Goal: Task Accomplishment & Management: Manage account settings

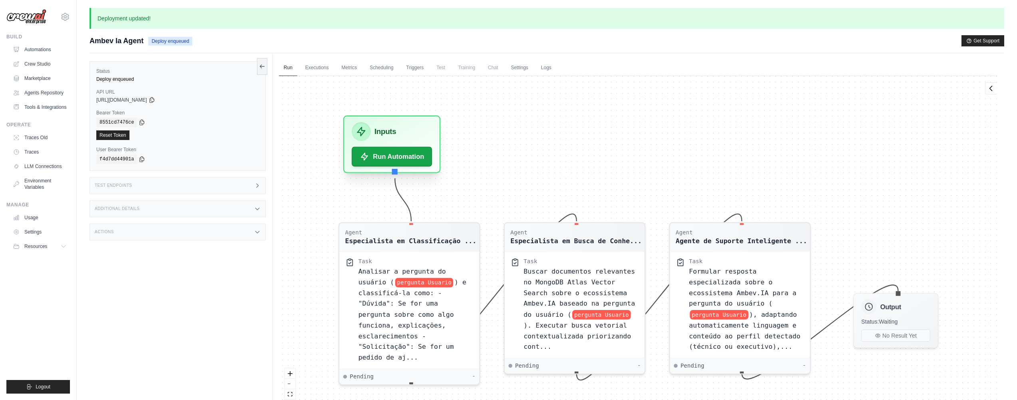
drag, startPoint x: 447, startPoint y: 128, endPoint x: 409, endPoint y: 129, distance: 38.0
click at [409, 129] on div "Inputs" at bounding box center [392, 131] width 80 height 19
click at [505, 69] on ul "Run Executions Metrics Scheduling Triggers Test Training Chat Settings Logs" at bounding box center [638, 68] width 719 height 16
click at [490, 67] on span "Chat" at bounding box center [493, 68] width 20 height 16
click at [67, 18] on icon at bounding box center [65, 17] width 10 height 10
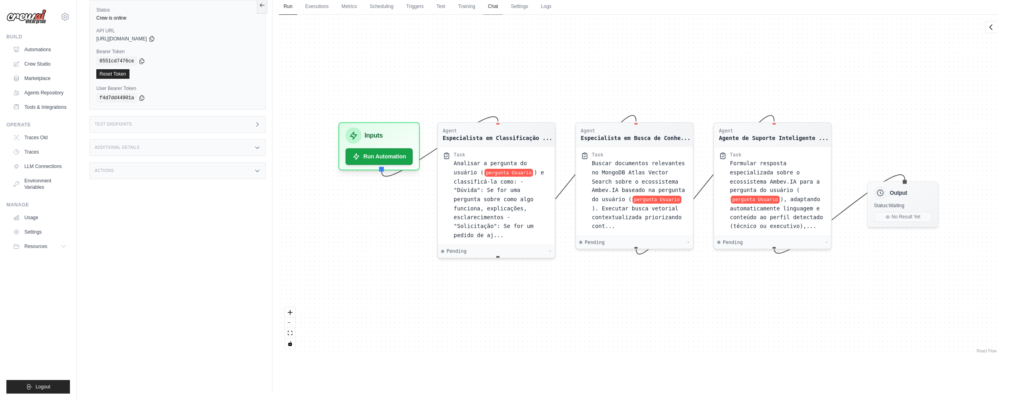
click at [496, 8] on link "Chat" at bounding box center [493, 6] width 20 height 17
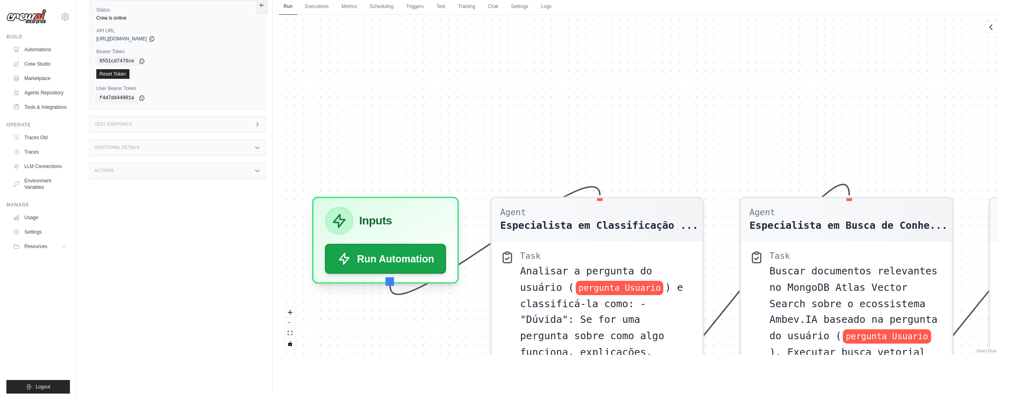
click at [319, 6] on link "Executions" at bounding box center [317, 6] width 33 height 17
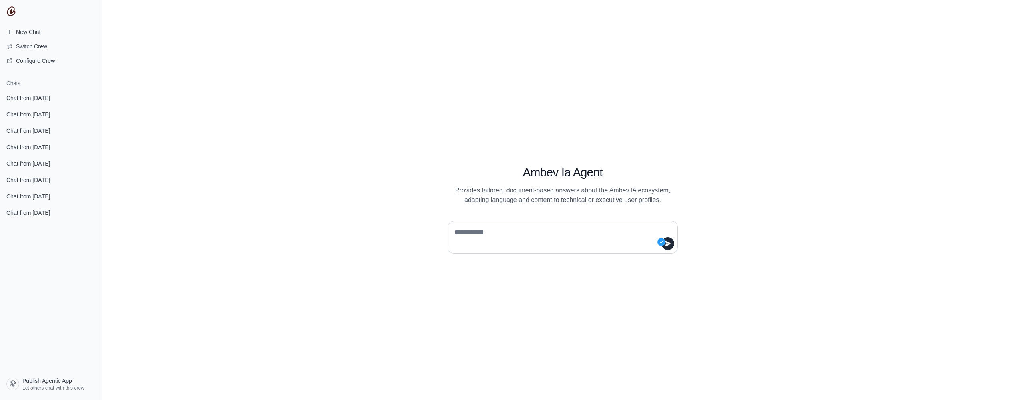
click at [485, 225] on div at bounding box center [563, 237] width 230 height 33
click at [486, 232] on textarea at bounding box center [560, 237] width 215 height 22
click at [471, 230] on textarea "******" at bounding box center [560, 237] width 215 height 22
click at [568, 227] on textarea "********" at bounding box center [560, 237] width 215 height 22
click at [517, 232] on textarea "********" at bounding box center [560, 237] width 215 height 22
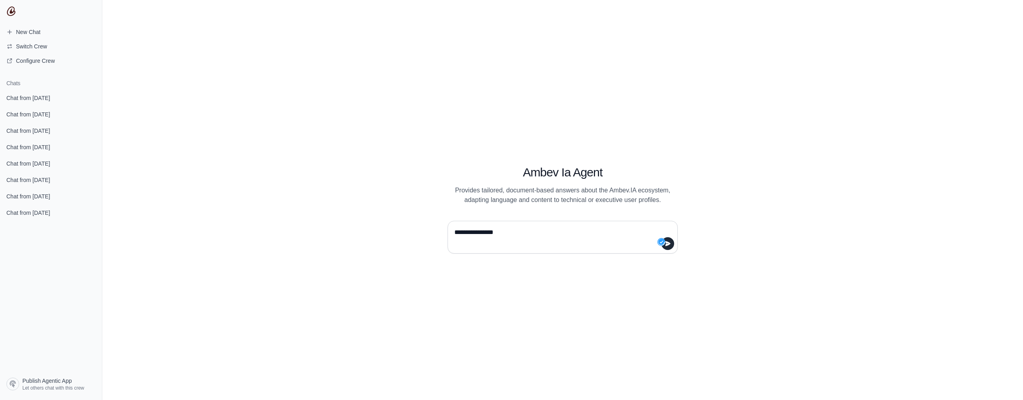
type textarea "**********"
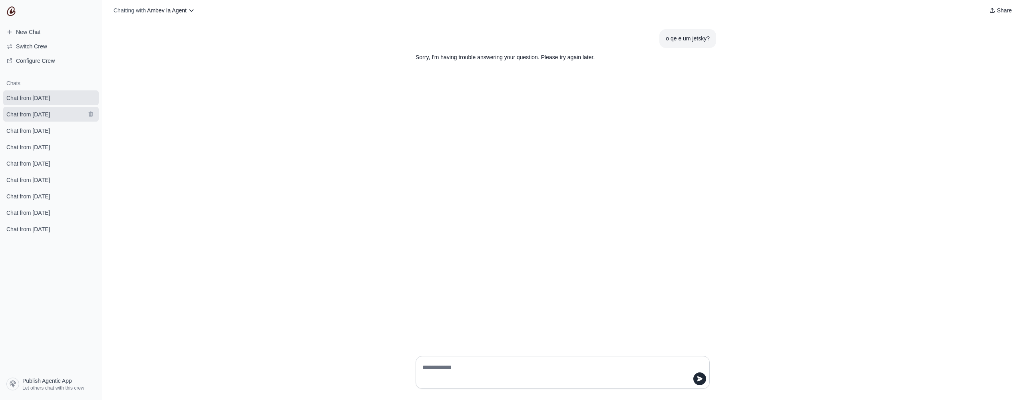
click at [50, 116] on span "Chat from September 30" at bounding box center [28, 114] width 44 height 8
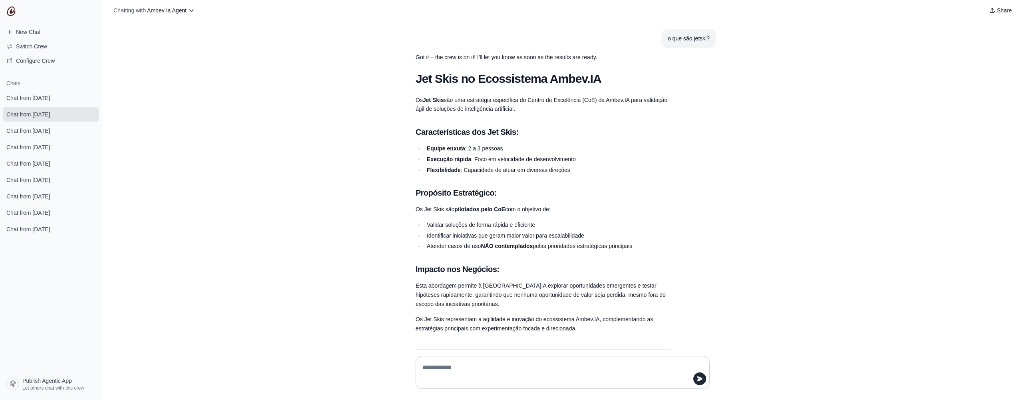
drag, startPoint x: 431, startPoint y: 42, endPoint x: 586, endPoint y: 295, distance: 296.8
click at [586, 295] on div "Jet Skis no Ecossistema Ambev.IA Os Jet Skis são uma estratégia específica do C…" at bounding box center [544, 223] width 256 height 303
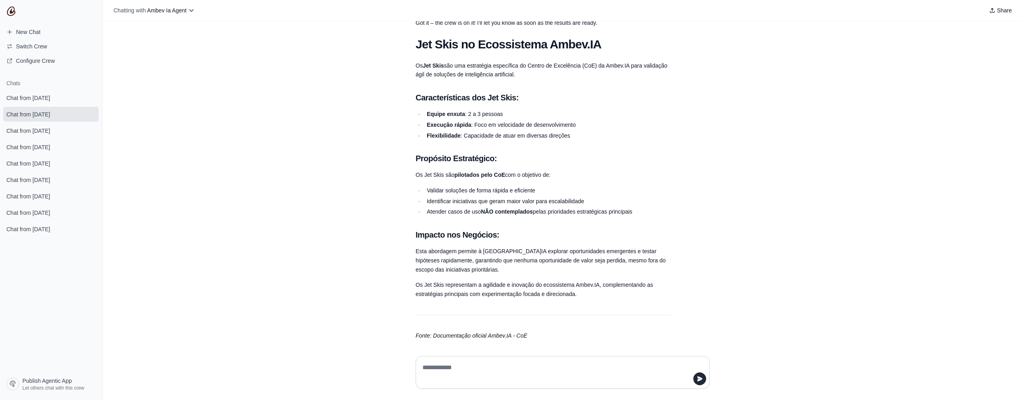
click at [644, 255] on p "Esta abordagem permite à Ambev.IA explorar oportunidades emergentes e testar hi…" at bounding box center [544, 260] width 256 height 27
drag, startPoint x: 446, startPoint y: 332, endPoint x: 538, endPoint y: 332, distance: 91.9
click at [538, 332] on p "Fonte: Documentação oficial Ambev.IA - CoE" at bounding box center [544, 335] width 256 height 9
click at [564, 331] on p "Fonte: Documentação oficial Ambev.IA - CoE" at bounding box center [544, 335] width 256 height 9
click at [36, 97] on span "Chat from September 30" at bounding box center [28, 98] width 44 height 8
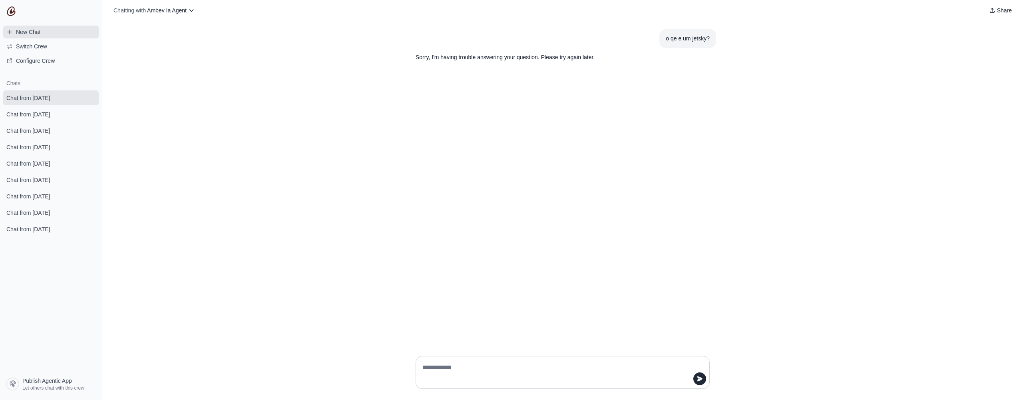
drag, startPoint x: 52, startPoint y: 2, endPoint x: 36, endPoint y: 31, distance: 32.6
click at [36, 31] on span "New Chat" at bounding box center [28, 32] width 24 height 8
click at [584, 233] on div at bounding box center [562, 185] width 921 height 328
click at [471, 370] on textarea at bounding box center [560, 372] width 279 height 22
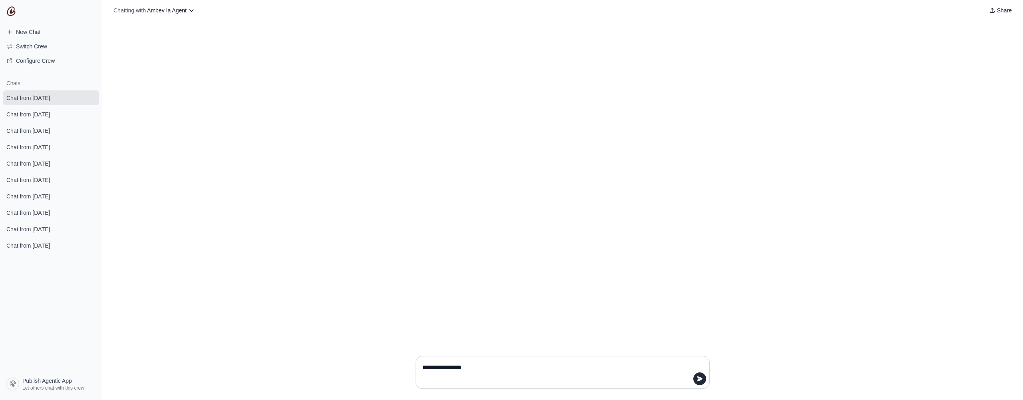
type textarea "**********"
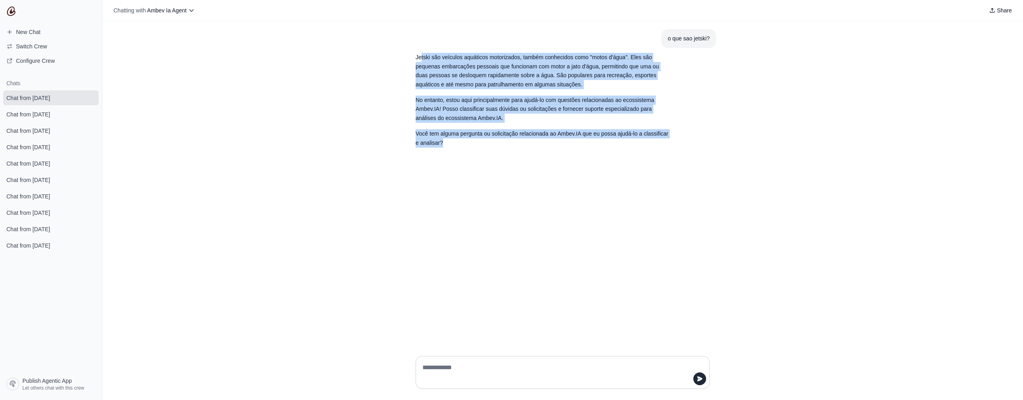
drag, startPoint x: 437, startPoint y: 58, endPoint x: 559, endPoint y: 146, distance: 150.6
click at [559, 146] on section "Jetski são veículos aquáticos motorizados, também conhecidos como "motos d'água…" at bounding box center [543, 100] width 269 height 104
click at [448, 367] on textarea at bounding box center [560, 372] width 279 height 22
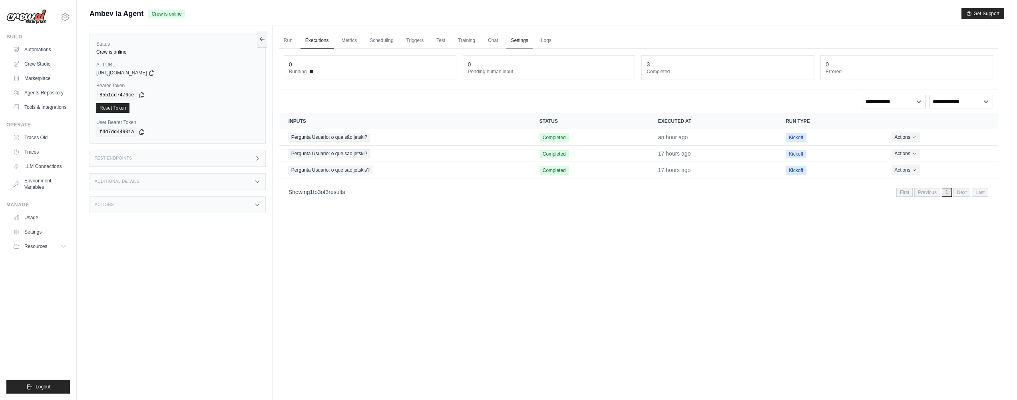
click at [518, 39] on link "Settings" at bounding box center [519, 40] width 27 height 17
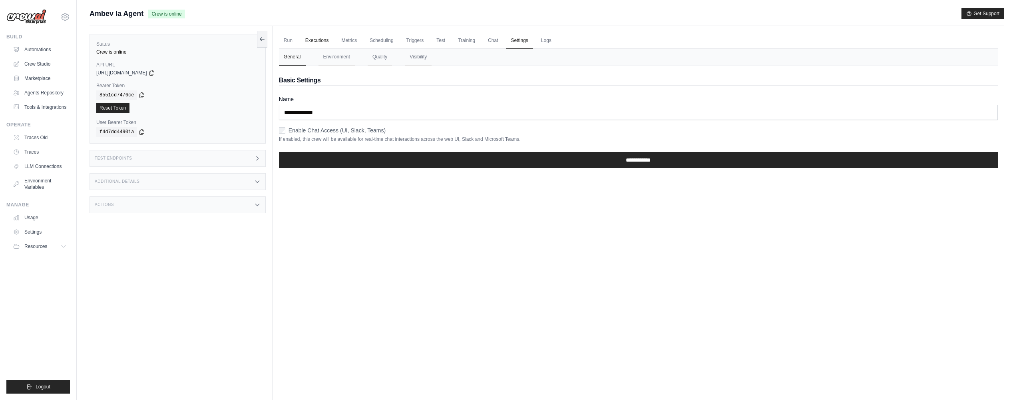
click at [313, 39] on link "Executions" at bounding box center [317, 40] width 33 height 17
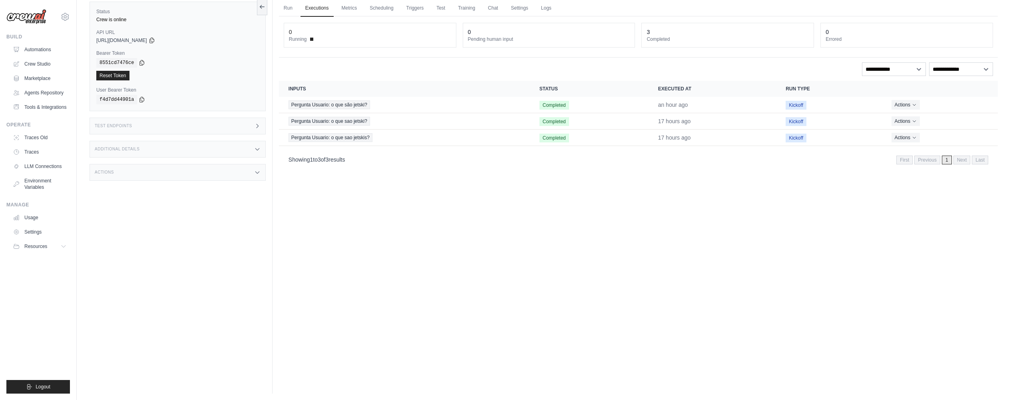
scroll to position [34, 0]
click at [542, 7] on link "Logs" at bounding box center [546, 6] width 20 height 17
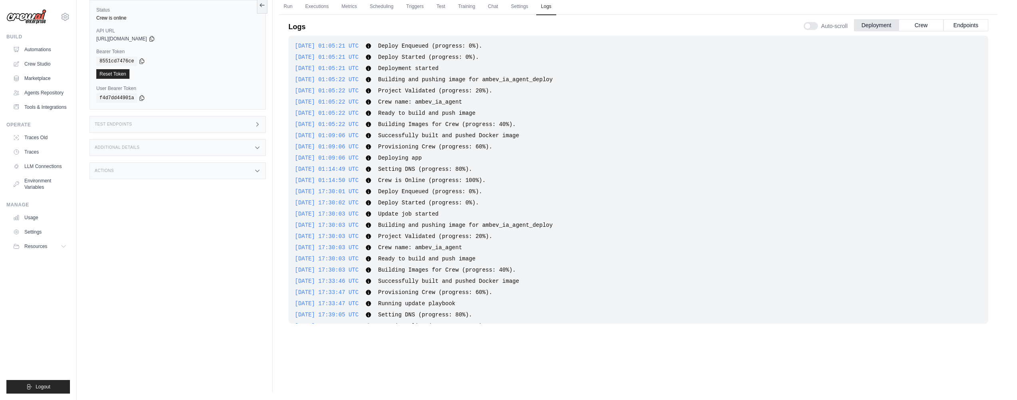
scroll to position [16, 0]
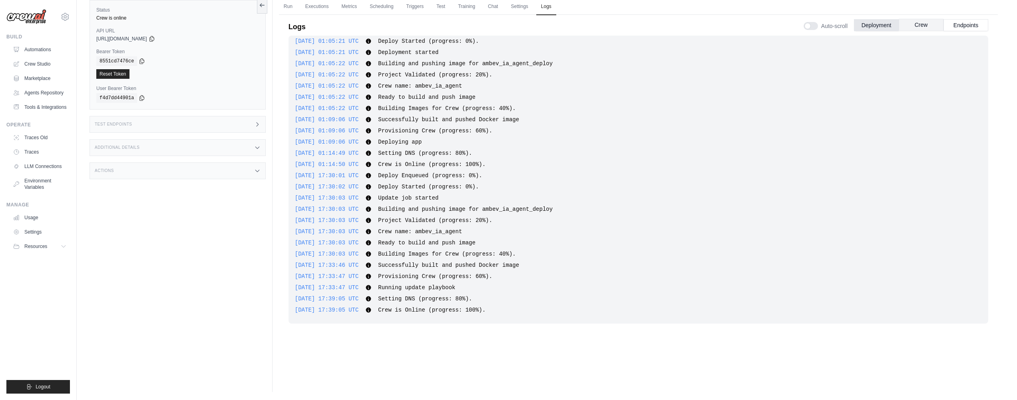
click at [934, 24] on button "Crew" at bounding box center [921, 25] width 45 height 12
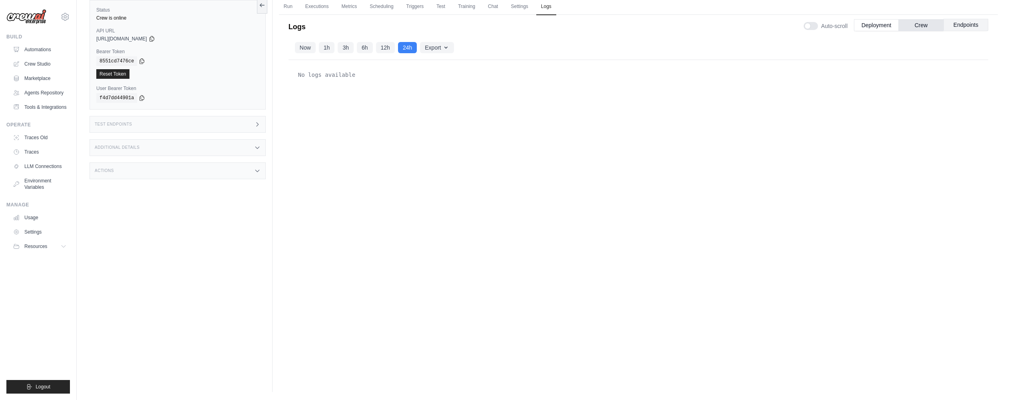
click at [957, 30] on button "Endpoints" at bounding box center [966, 25] width 45 height 12
click at [863, 26] on button "Deployment" at bounding box center [876, 25] width 45 height 12
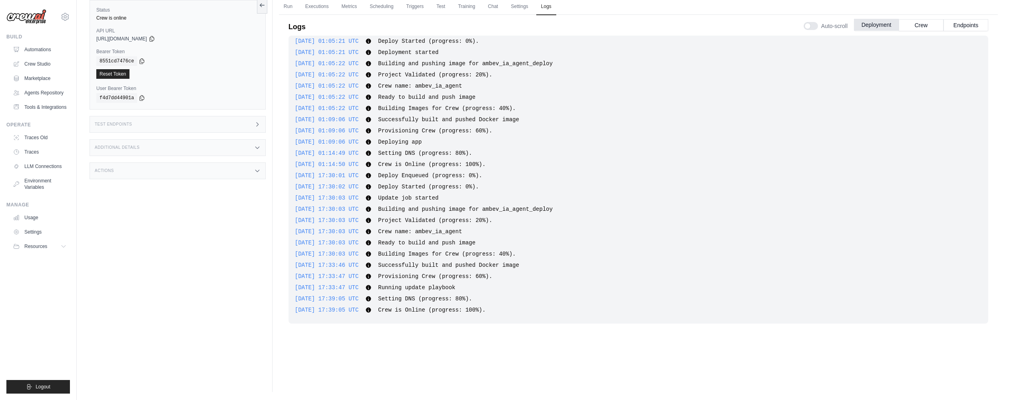
click at [883, 25] on button "Deployment" at bounding box center [876, 25] width 45 height 12
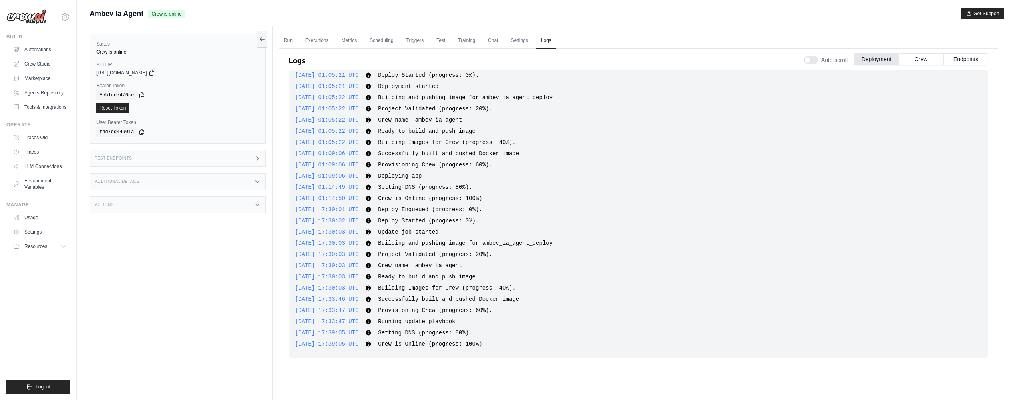
scroll to position [0, 0]
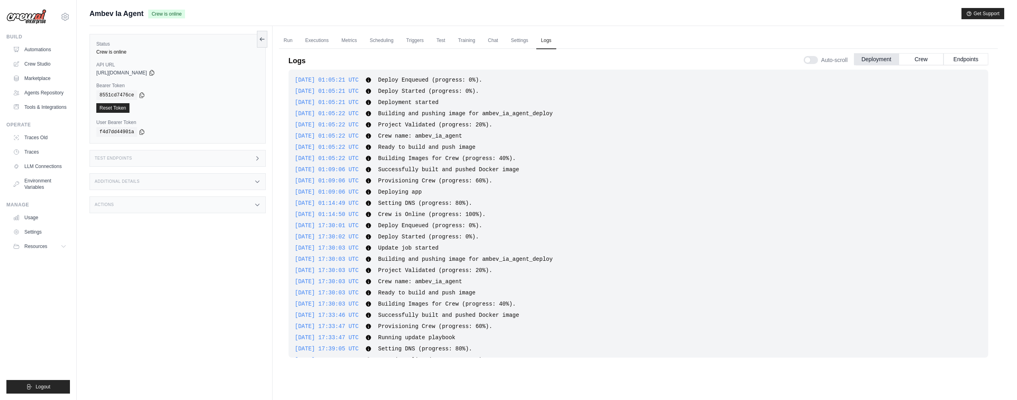
click at [255, 179] on icon at bounding box center [257, 181] width 6 height 6
click at [254, 161] on icon at bounding box center [257, 158] width 6 height 6
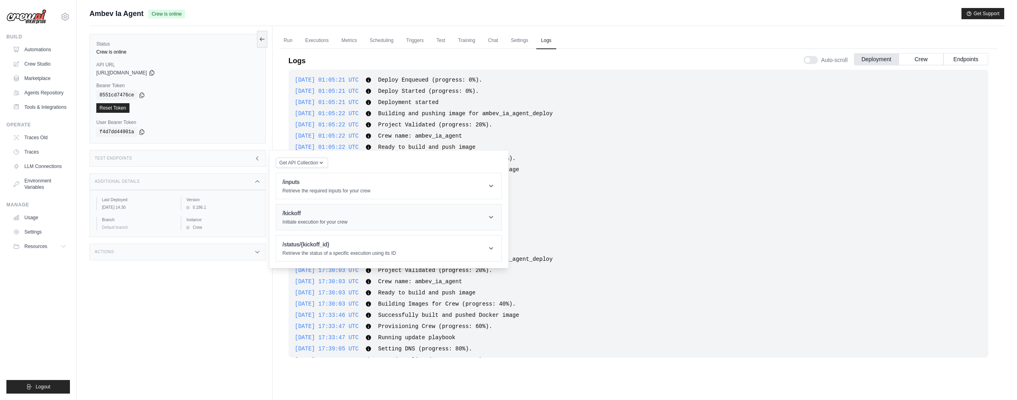
click at [338, 218] on div "/kickoff Initiate execution for your crew" at bounding box center [315, 217] width 65 height 16
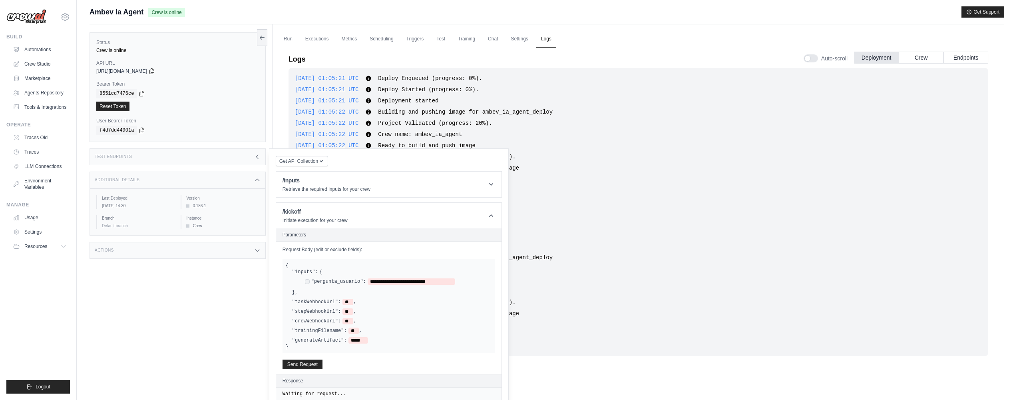
scroll to position [18, 0]
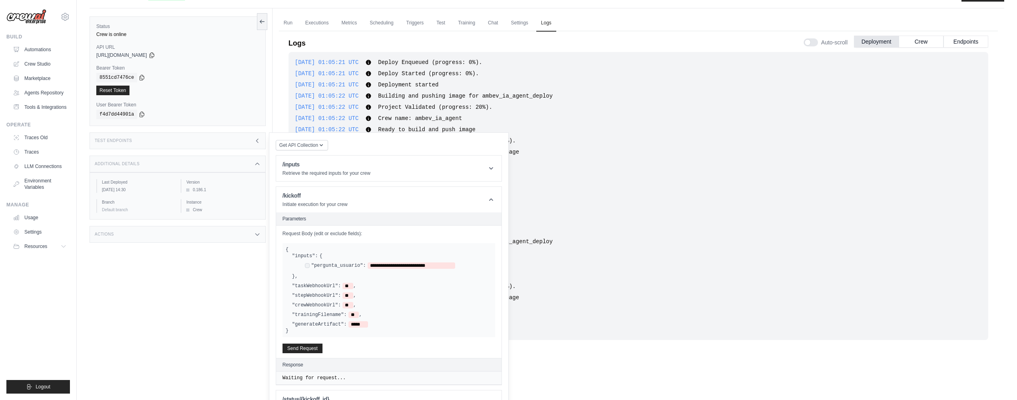
click at [376, 269] on div "**********" at bounding box center [398, 266] width 187 height 8
click at [380, 265] on span "**********" at bounding box center [412, 265] width 88 height 6
click at [374, 265] on span "**********" at bounding box center [412, 265] width 88 height 6
drag, startPoint x: 375, startPoint y: 265, endPoint x: 451, endPoint y: 265, distance: 76.3
click at [451, 265] on span "**********" at bounding box center [412, 265] width 88 height 6
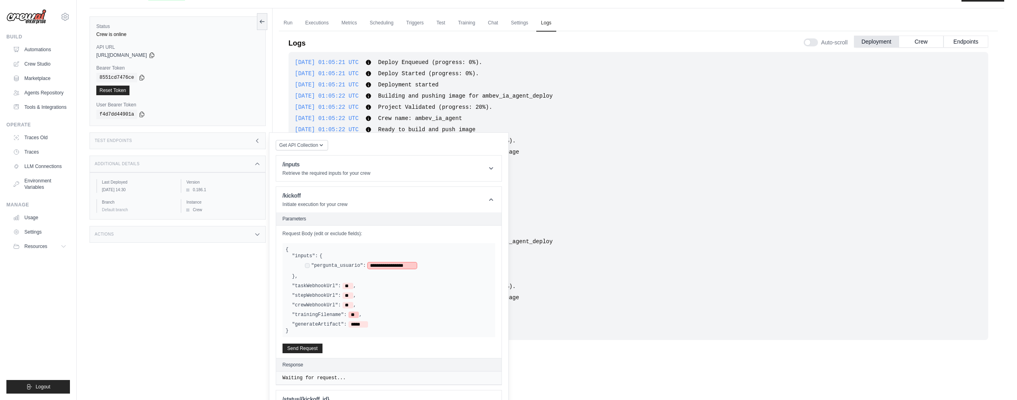
scroll to position [0, 0]
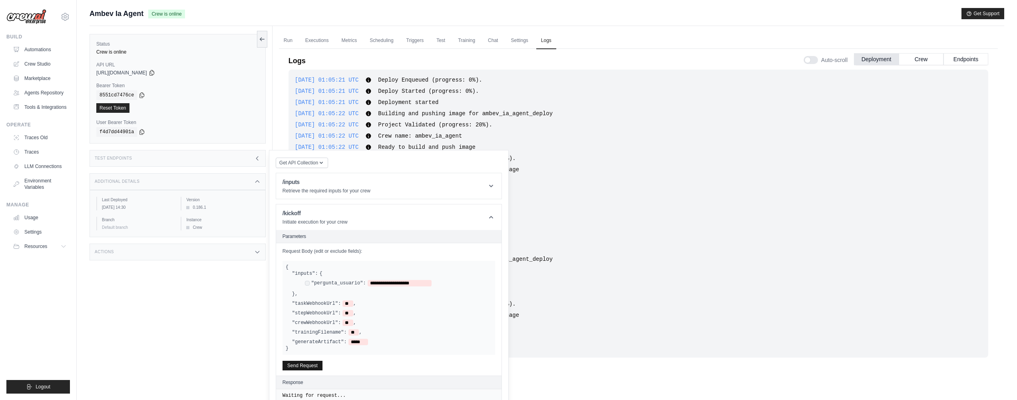
click at [298, 366] on div "Get API Collection Postman API Collection /inputs Retrieve the required inputs …" at bounding box center [389, 295] width 226 height 277
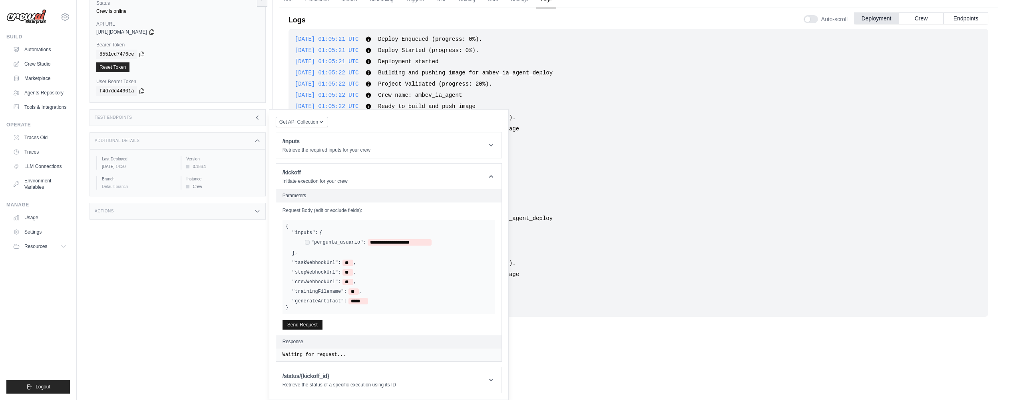
click at [309, 325] on button "Send Request" at bounding box center [303, 325] width 40 height 10
click at [304, 324] on button "Send Request" at bounding box center [303, 325] width 40 height 10
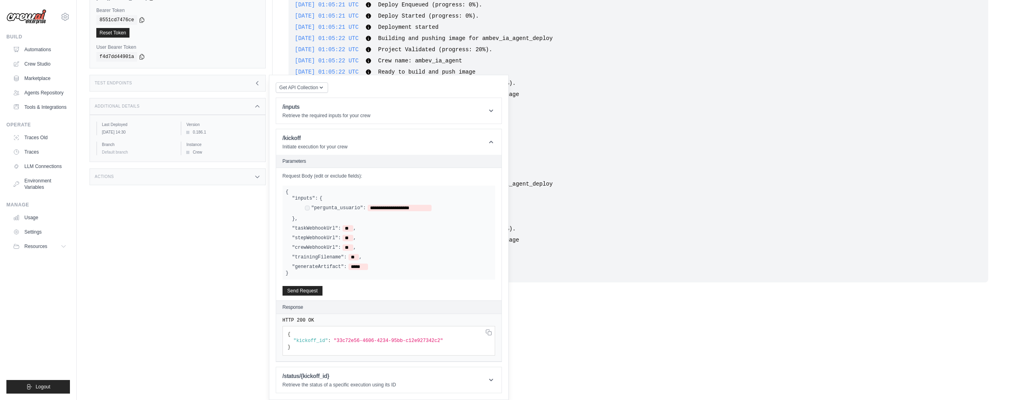
click at [361, 343] on span ""33c72e56-4606-4234-95bb-c12e927342c2"" at bounding box center [389, 341] width 110 height 6
click at [338, 340] on span ""33c72e56-4606-4234-95bb-c12e927342c2"" at bounding box center [389, 341] width 110 height 6
drag, startPoint x: 338, startPoint y: 340, endPoint x: 445, endPoint y: 341, distance: 107.1
click at [443, 341] on span ""33c72e56-4606-4234-95bb-c12e927342c2"" at bounding box center [389, 341] width 110 height 6
copy span "33c72e56-4606-4234-95bb-c12e927342c2"
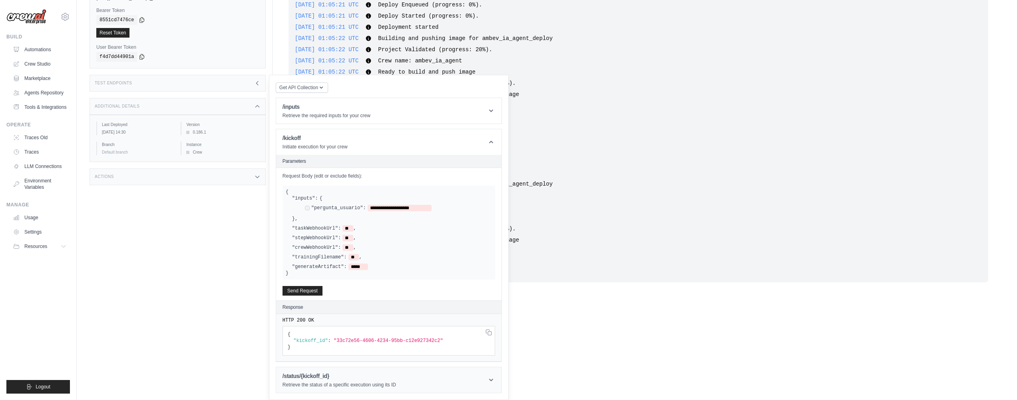
click at [379, 373] on h1 "/status/{kickoff_id}" at bounding box center [340, 376] width 114 height 8
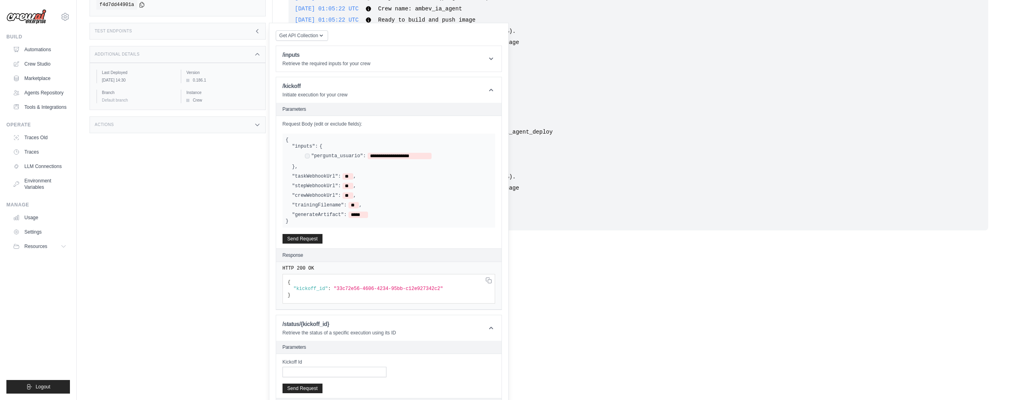
scroll to position [159, 0]
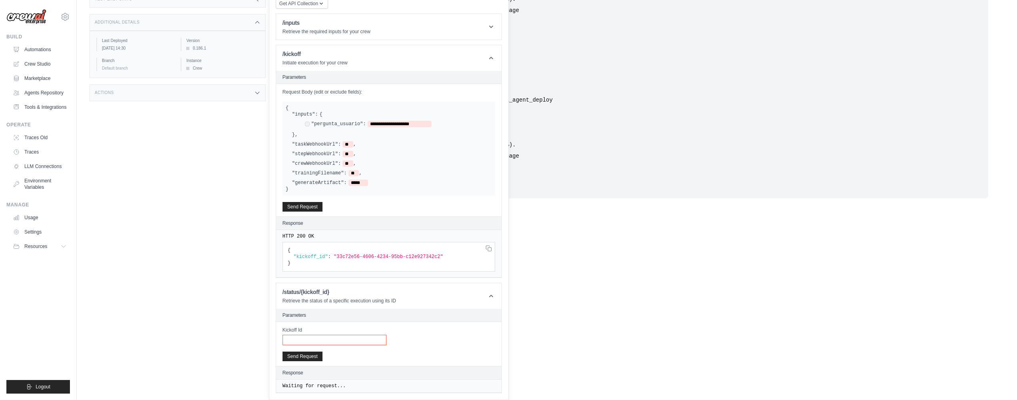
click at [314, 337] on input "Kickoff Id" at bounding box center [335, 340] width 104 height 10
paste input "**********"
type input "**********"
click at [299, 355] on button "Send Request" at bounding box center [303, 356] width 40 height 10
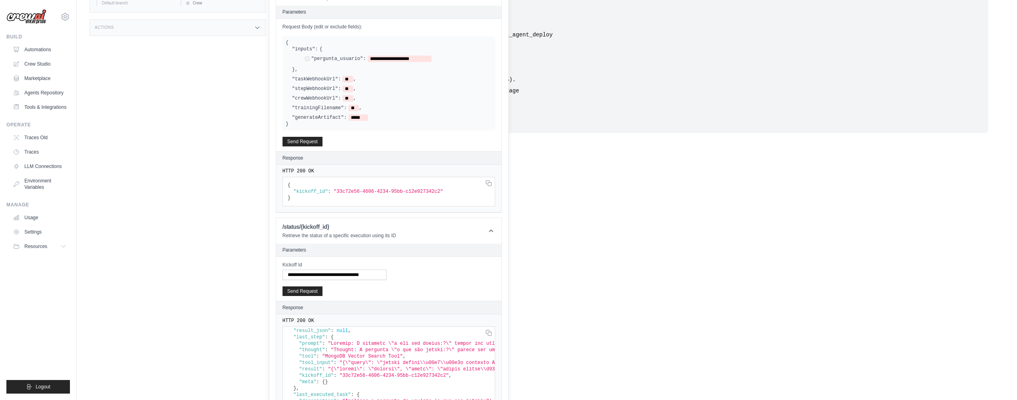
scroll to position [32, 0]
drag, startPoint x: 506, startPoint y: 335, endPoint x: 566, endPoint y: 313, distance: 63.2
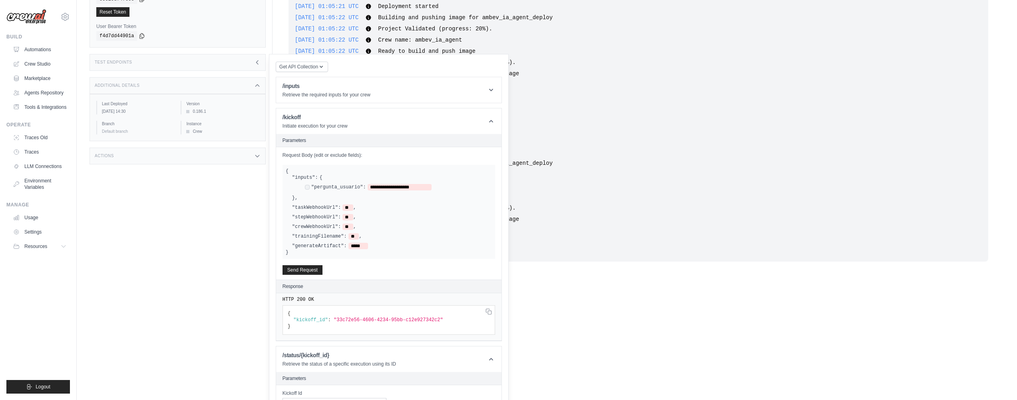
scroll to position [0, 0]
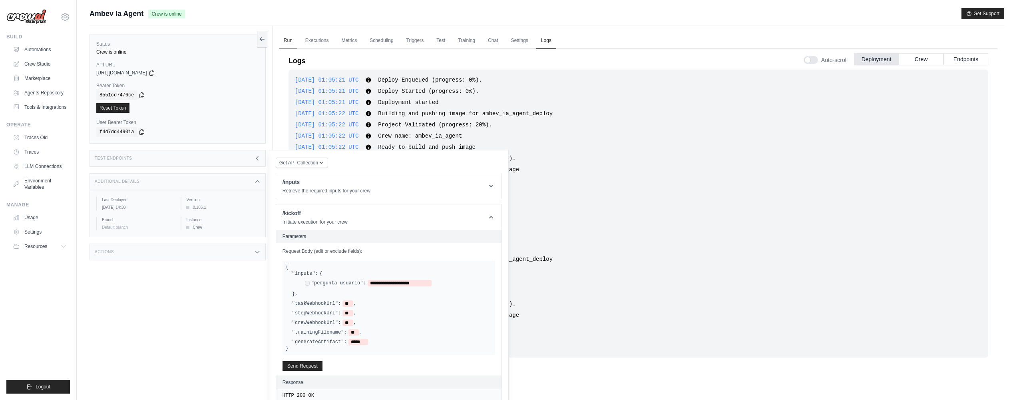
click at [293, 39] on link "Run" at bounding box center [288, 40] width 18 height 17
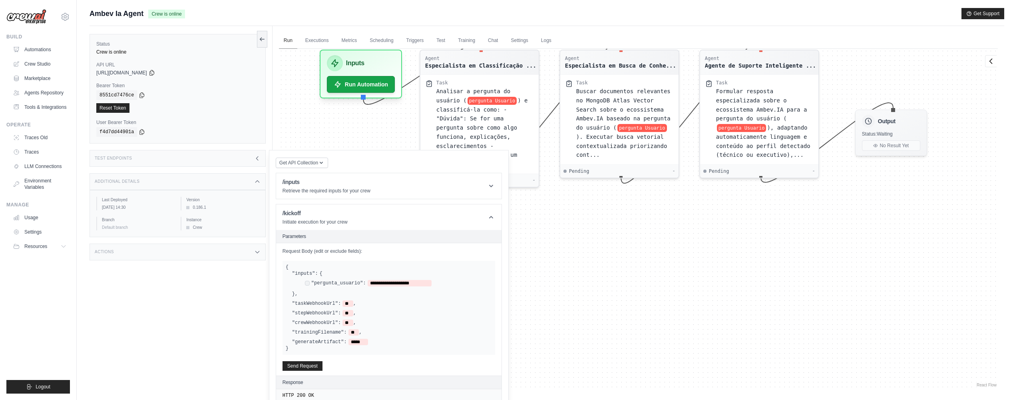
click at [291, 39] on link "Run" at bounding box center [288, 40] width 18 height 17
click at [326, 38] on link "Executions" at bounding box center [317, 40] width 33 height 17
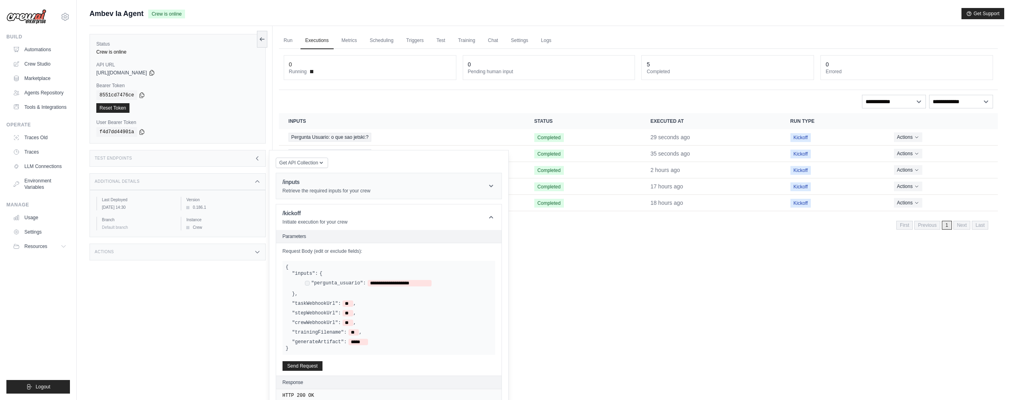
drag, startPoint x: 606, startPoint y: 325, endPoint x: 454, endPoint y: 185, distance: 205.9
click at [605, 324] on div "Run Executions Metrics Scheduling Triggers Test Training Chat Settings Logs 0 R…" at bounding box center [639, 226] width 732 height 400
click at [259, 153] on div "Test Endpoints" at bounding box center [178, 158] width 176 height 17
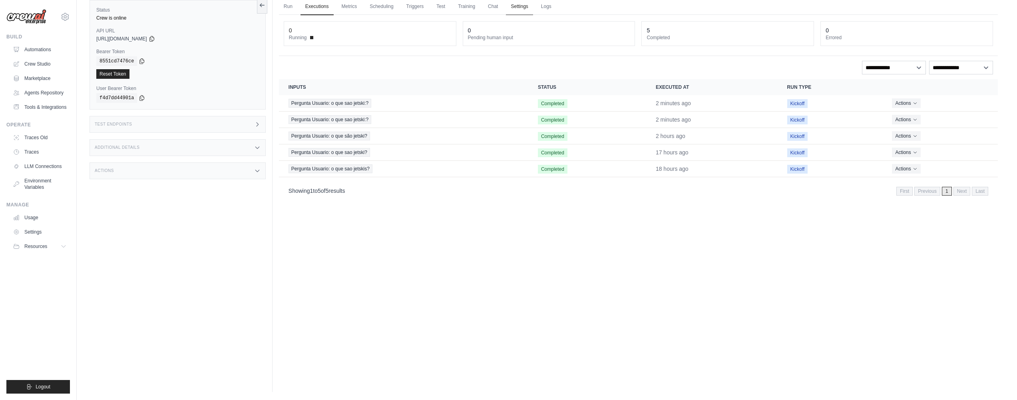
click at [515, 11] on link "Settings" at bounding box center [519, 6] width 27 height 17
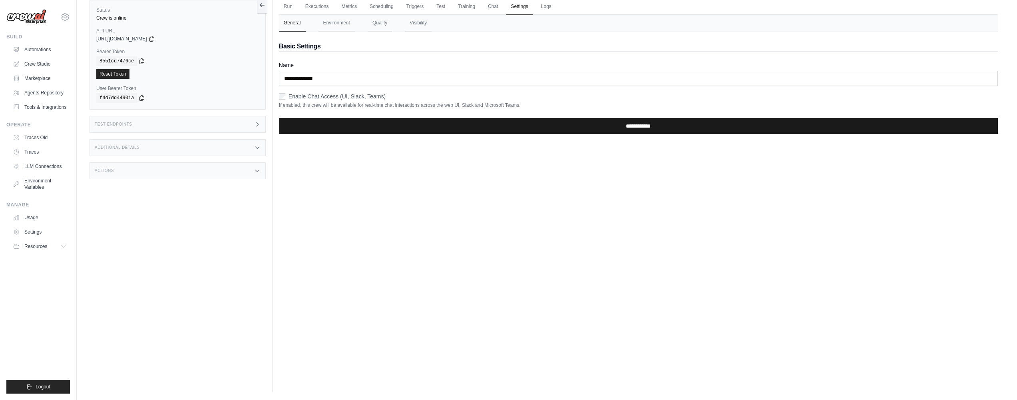
click at [359, 127] on input "**********" at bounding box center [638, 126] width 719 height 16
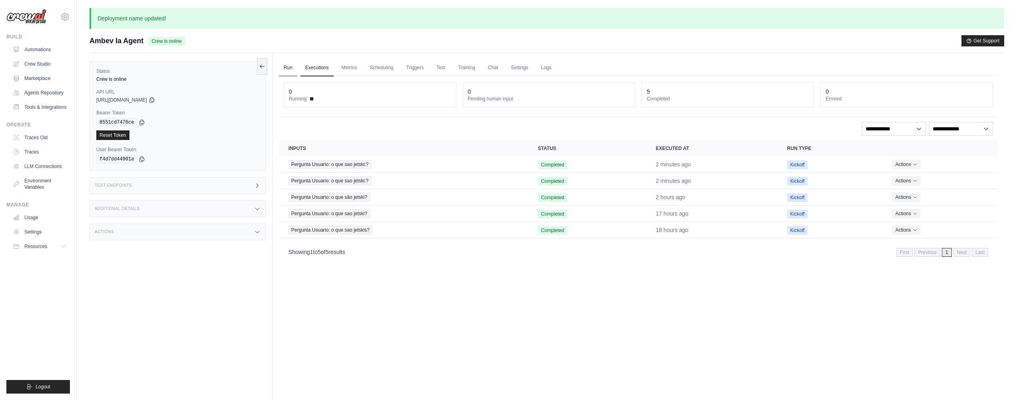
click at [290, 67] on link "Run" at bounding box center [288, 68] width 18 height 17
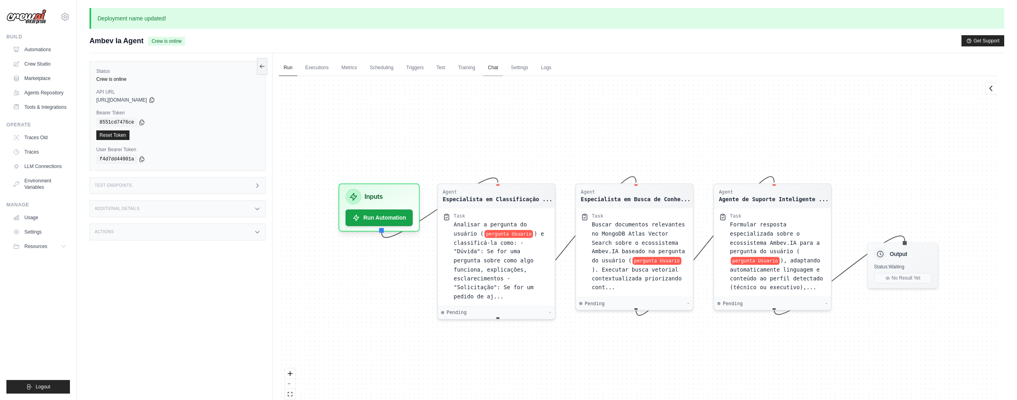
click at [492, 70] on link "Chat" at bounding box center [493, 68] width 20 height 17
click at [519, 70] on link "Settings" at bounding box center [519, 68] width 27 height 17
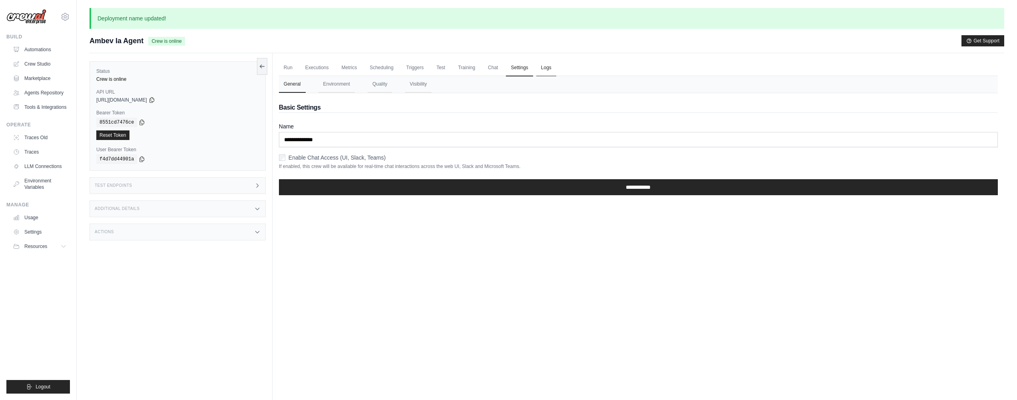
click at [552, 71] on link "Logs" at bounding box center [546, 68] width 20 height 17
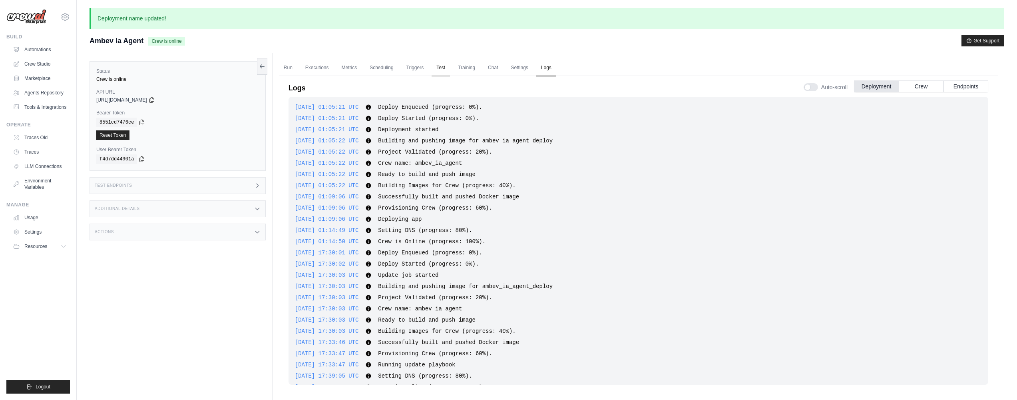
click at [440, 66] on link "Test" at bounding box center [441, 68] width 18 height 17
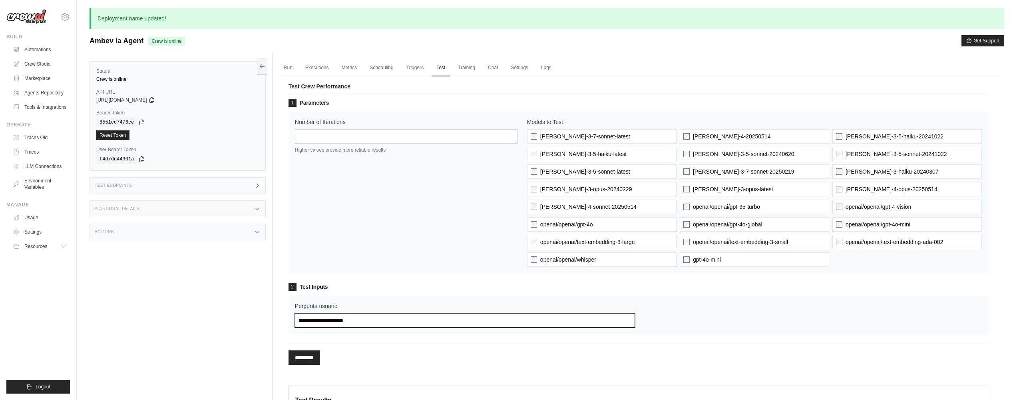
click at [350, 321] on input "Pergunta usuario" at bounding box center [465, 320] width 341 height 14
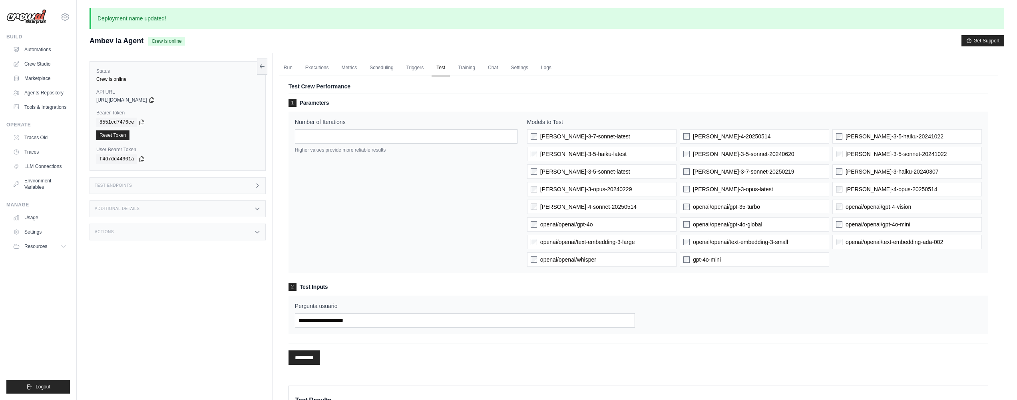
click at [299, 68] on ul "Run Executions Metrics Scheduling Triggers Test Training Chat Settings Logs" at bounding box center [638, 68] width 719 height 16
click at [282, 68] on link "Run" at bounding box center [288, 68] width 18 height 17
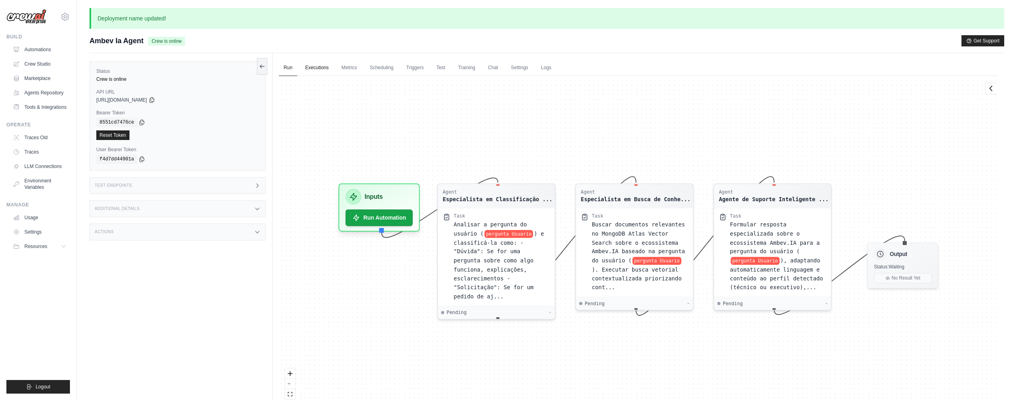
click at [325, 68] on link "Executions" at bounding box center [317, 68] width 33 height 17
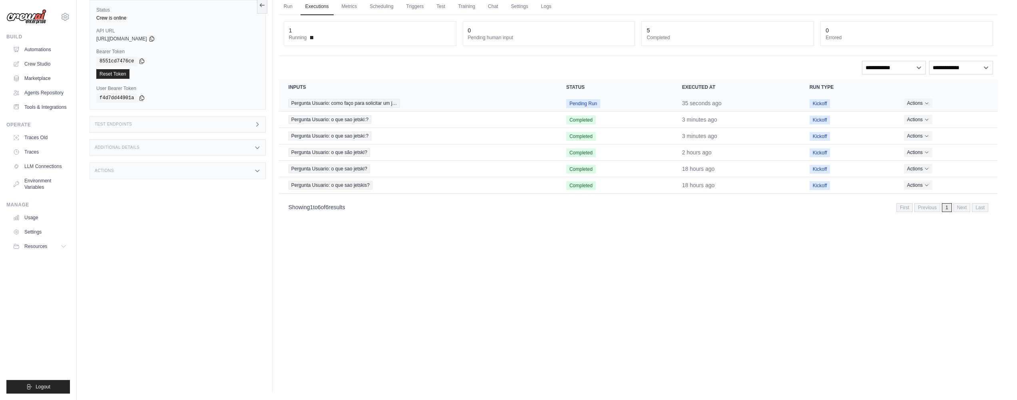
scroll to position [34, 0]
click at [353, 105] on span "Pergunta Usuario: como faço para solicitar um j…" at bounding box center [345, 103] width 112 height 9
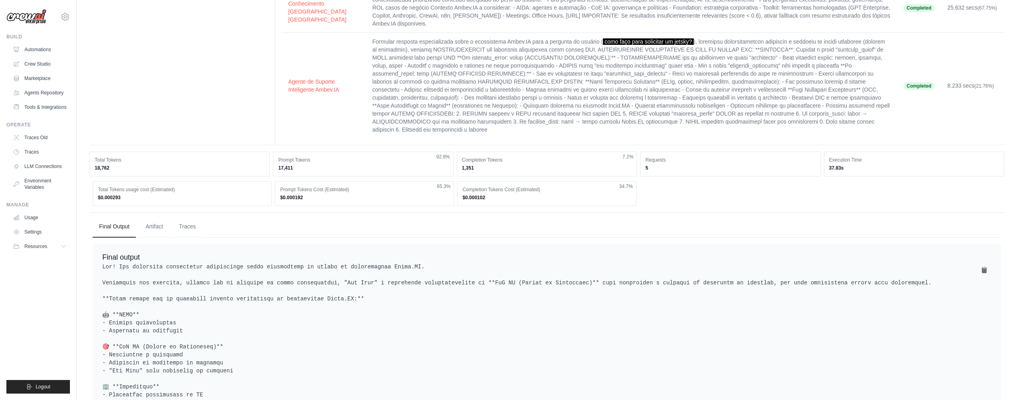
scroll to position [114, 0]
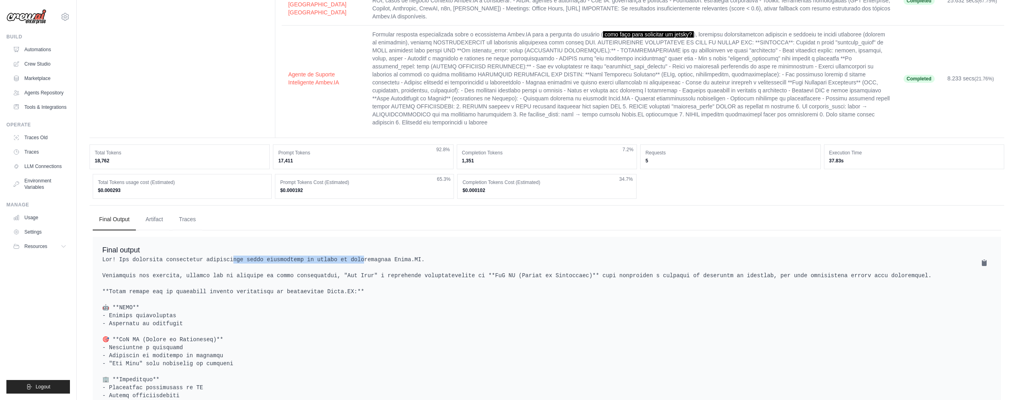
drag, startPoint x: 237, startPoint y: 260, endPoint x: 374, endPoint y: 260, distance: 136.3
click at [374, 260] on pre at bounding box center [546, 387] width 889 height 264
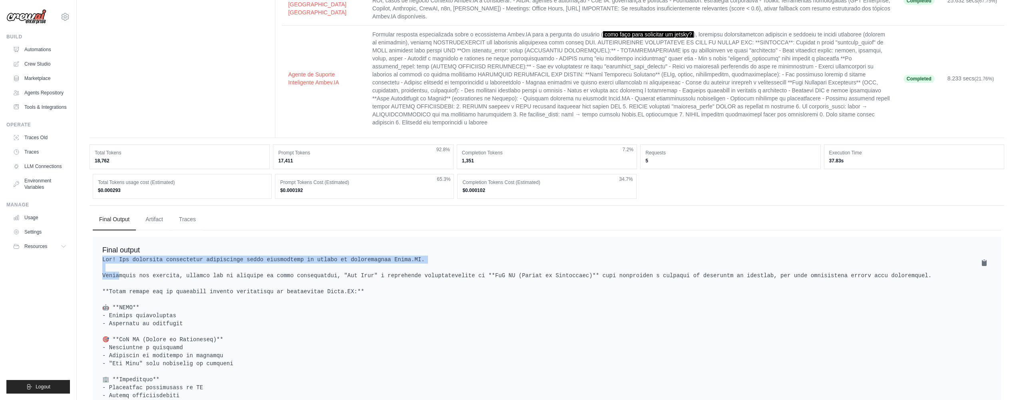
scroll to position [128, 0]
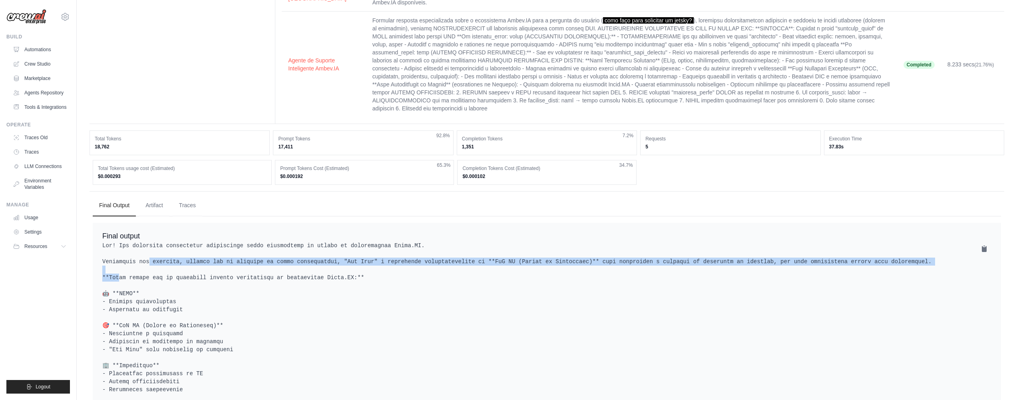
drag, startPoint x: 129, startPoint y: 263, endPoint x: 304, endPoint y: 265, distance: 175.5
click at [304, 265] on pre at bounding box center [546, 373] width 889 height 264
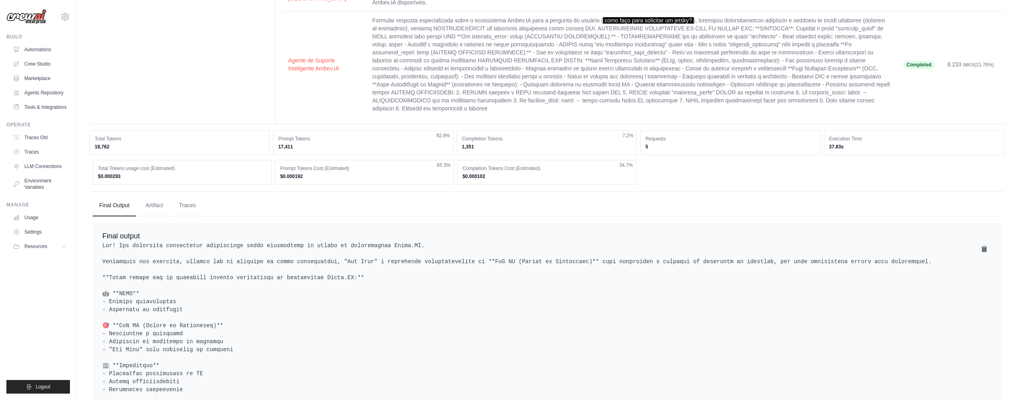
click at [304, 265] on pre at bounding box center [546, 373] width 889 height 264
click at [304, 264] on pre at bounding box center [546, 373] width 889 height 264
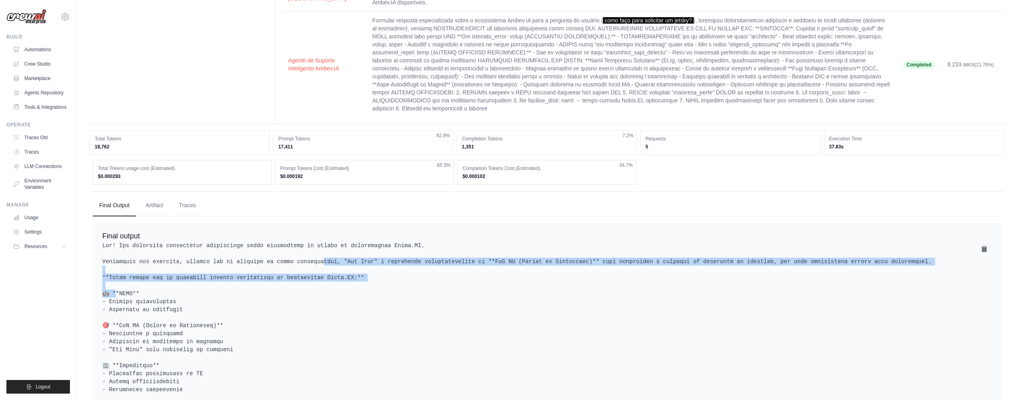
drag, startPoint x: 309, startPoint y: 258, endPoint x: 512, endPoint y: 278, distance: 204.0
click at [512, 278] on pre at bounding box center [546, 373] width 889 height 264
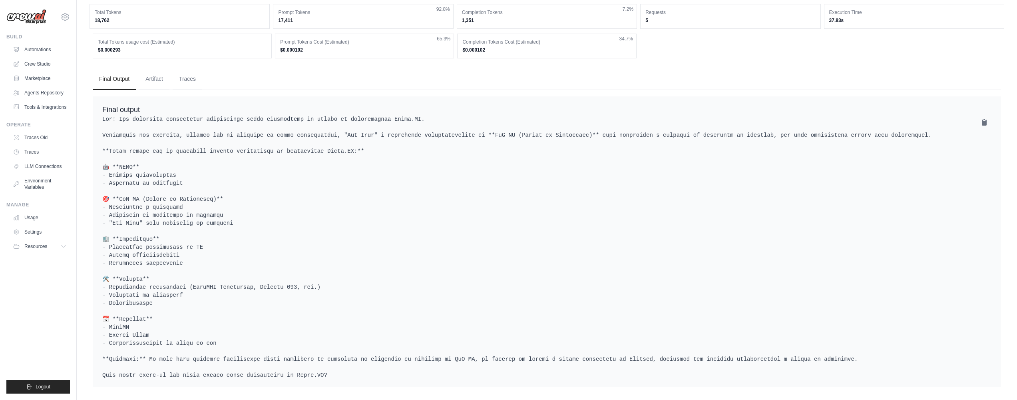
scroll to position [262, 0]
click at [230, 339] on pre at bounding box center [546, 247] width 889 height 264
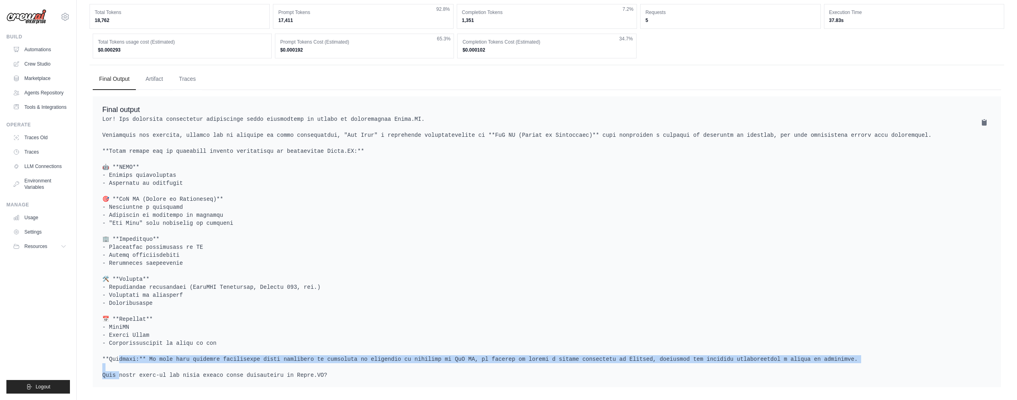
drag, startPoint x: 416, startPoint y: 346, endPoint x: 552, endPoint y: 357, distance: 136.3
click at [552, 357] on pre at bounding box center [546, 247] width 889 height 264
click at [552, 353] on pre at bounding box center [546, 247] width 889 height 264
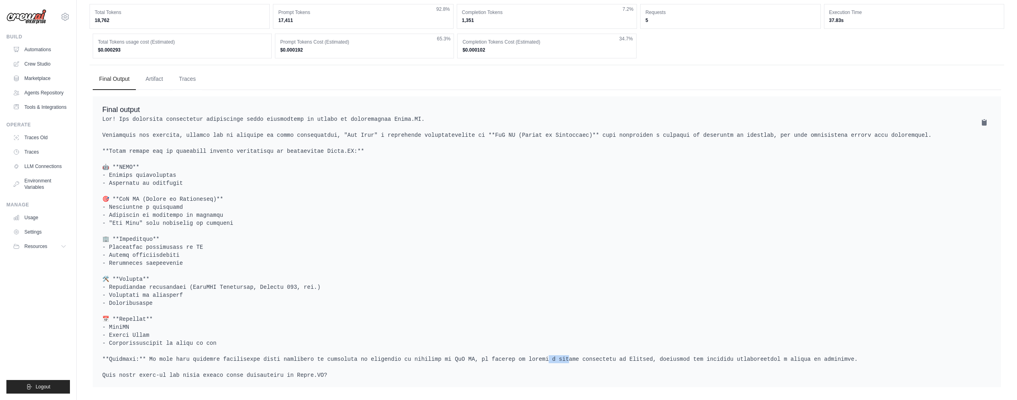
click at [552, 353] on pre at bounding box center [546, 247] width 889 height 264
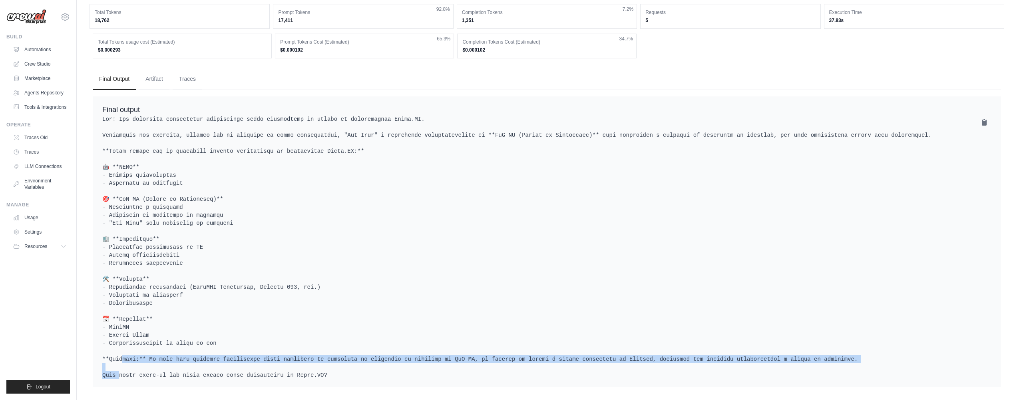
click at [552, 353] on pre at bounding box center [546, 247] width 889 height 264
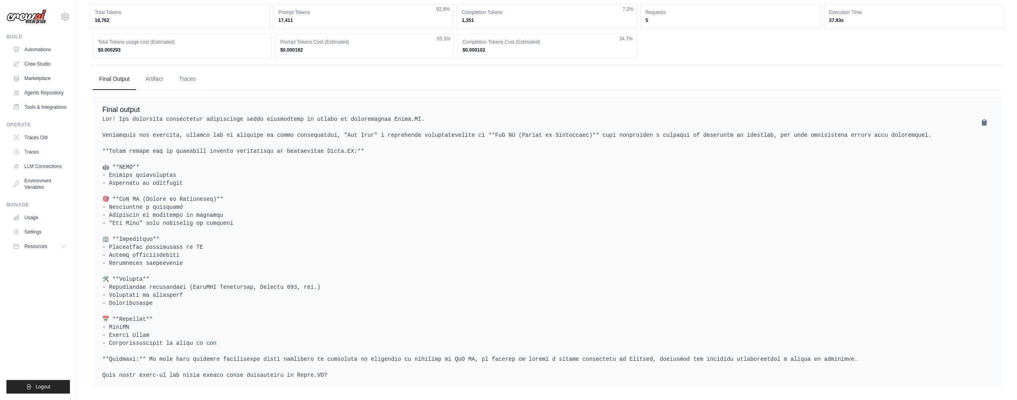
drag, startPoint x: 167, startPoint y: 364, endPoint x: 356, endPoint y: 365, distance: 189.1
click at [356, 365] on pre at bounding box center [546, 247] width 889 height 264
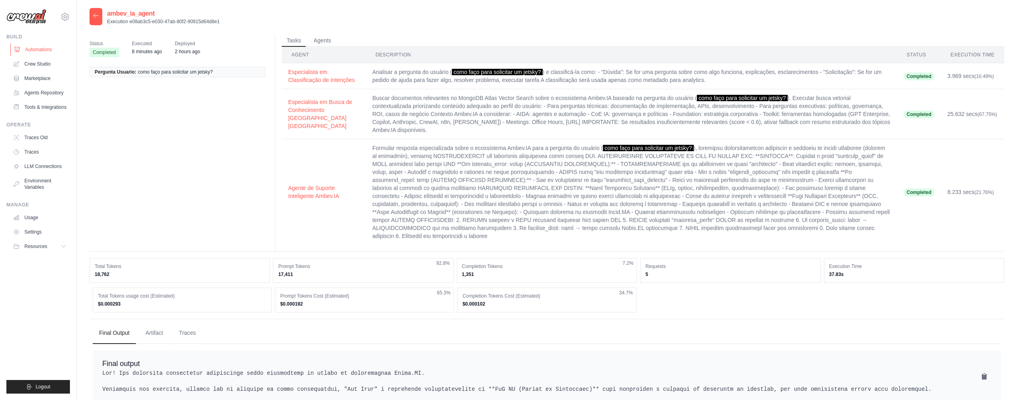
click at [38, 50] on link "Automations" at bounding box center [40, 49] width 60 height 13
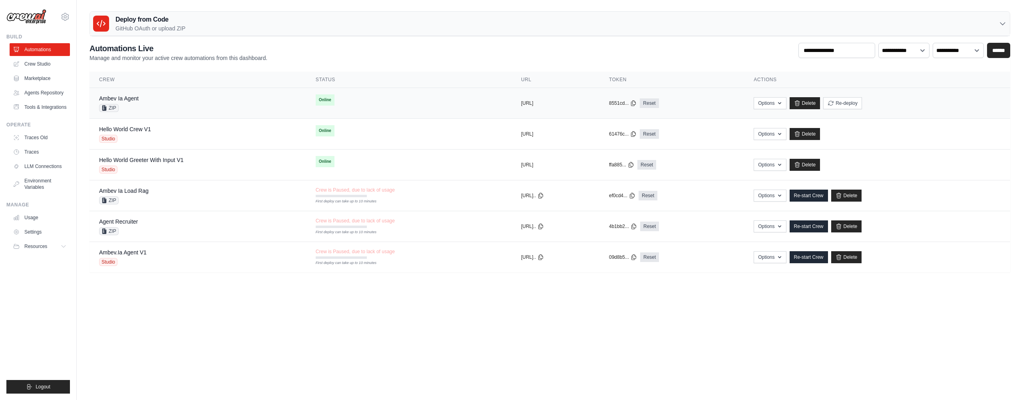
click at [129, 102] on div "Ambev Ia Agent" at bounding box center [119, 98] width 40 height 8
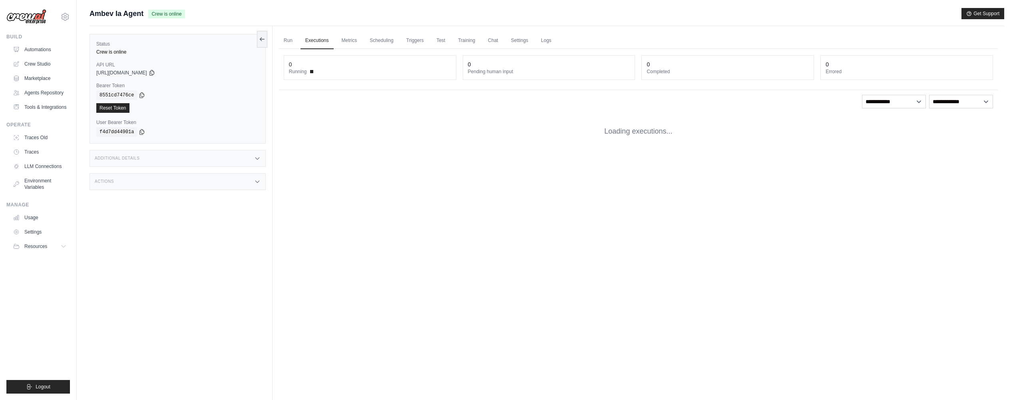
click at [259, 161] on icon at bounding box center [257, 158] width 6 height 6
click at [249, 159] on div "Additional Details" at bounding box center [178, 158] width 176 height 17
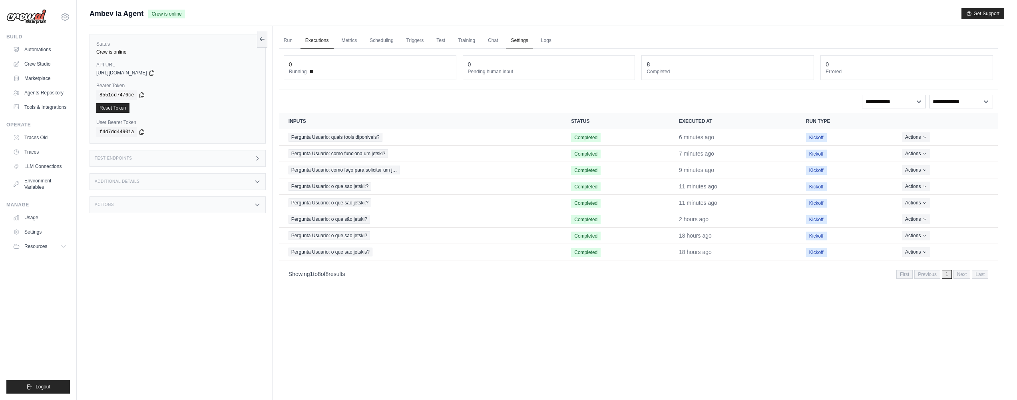
click at [521, 42] on link "Settings" at bounding box center [519, 40] width 27 height 17
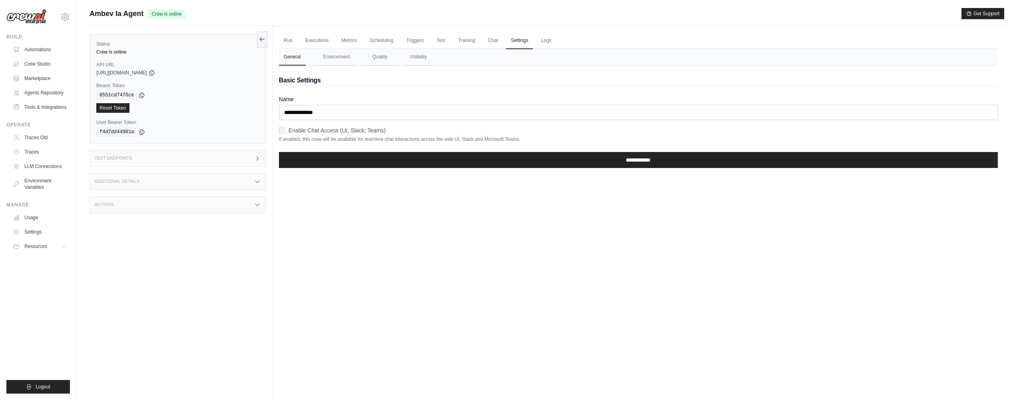
click at [235, 159] on div "Test Endpoints" at bounding box center [178, 158] width 176 height 17
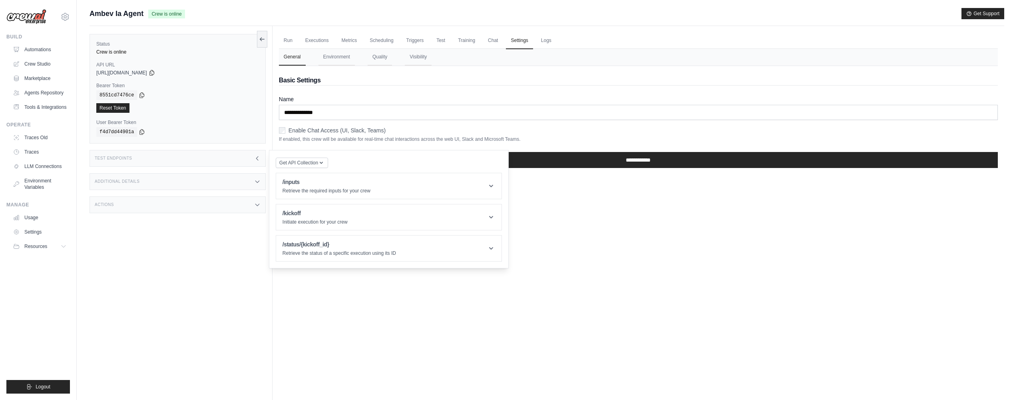
click at [232, 187] on div "Additional Details" at bounding box center [178, 181] width 176 height 17
click at [242, 161] on div "Test Endpoints" at bounding box center [178, 158] width 176 height 17
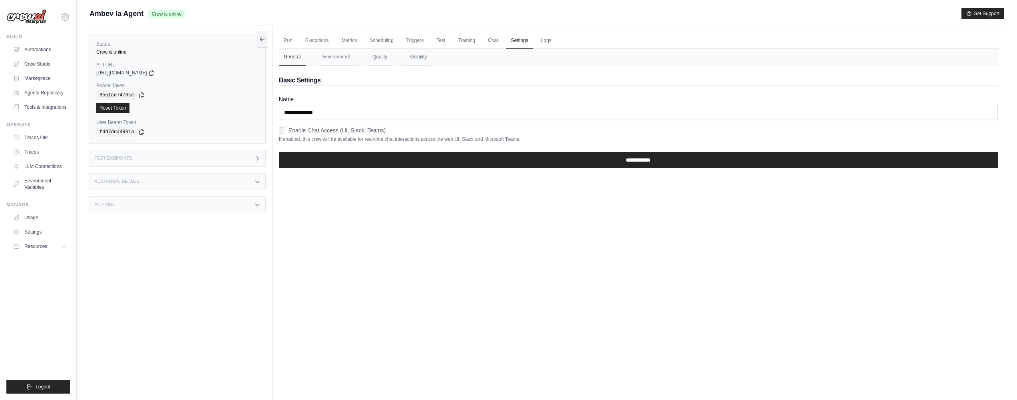
drag, startPoint x: 242, startPoint y: 161, endPoint x: 254, endPoint y: 163, distance: 12.2
click at [242, 161] on div "Test Endpoints" at bounding box center [178, 158] width 176 height 17
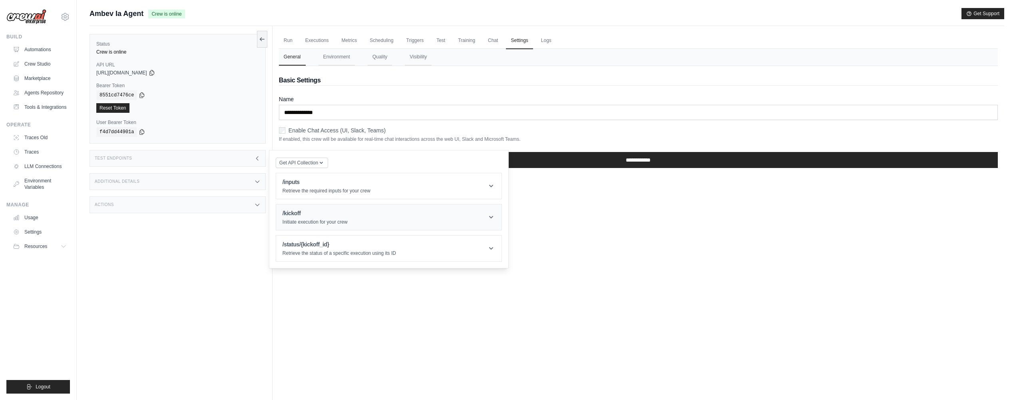
click at [345, 218] on div "/kickoff Initiate execution for your crew" at bounding box center [315, 217] width 65 height 16
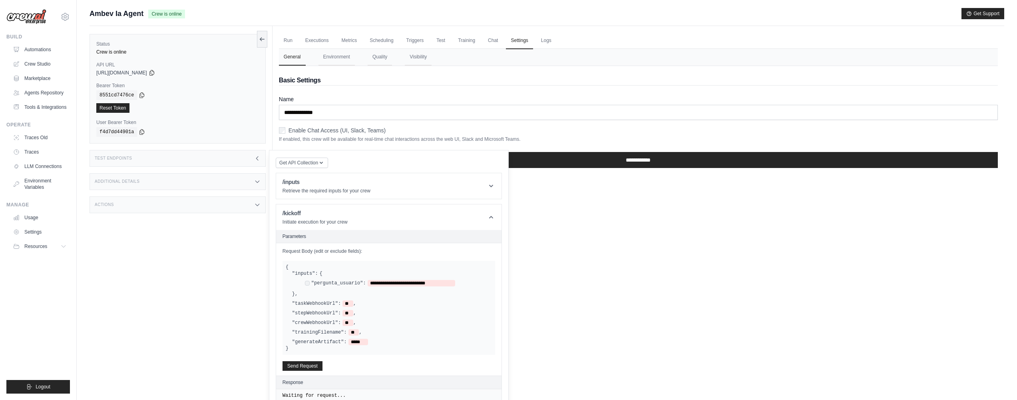
scroll to position [41, 0]
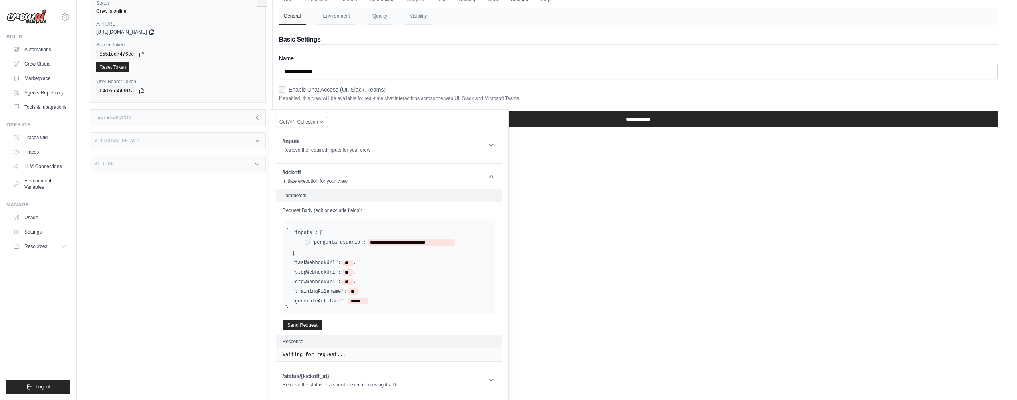
click at [303, 258] on div "**********" at bounding box center [389, 266] width 206 height 75
click at [314, 265] on label ""taskWebhookUrl":" at bounding box center [316, 262] width 49 height 6
click at [315, 263] on label ""taskWebhookUrl":" at bounding box center [316, 262] width 49 height 6
drag, startPoint x: 315, startPoint y: 263, endPoint x: 344, endPoint y: 262, distance: 29.6
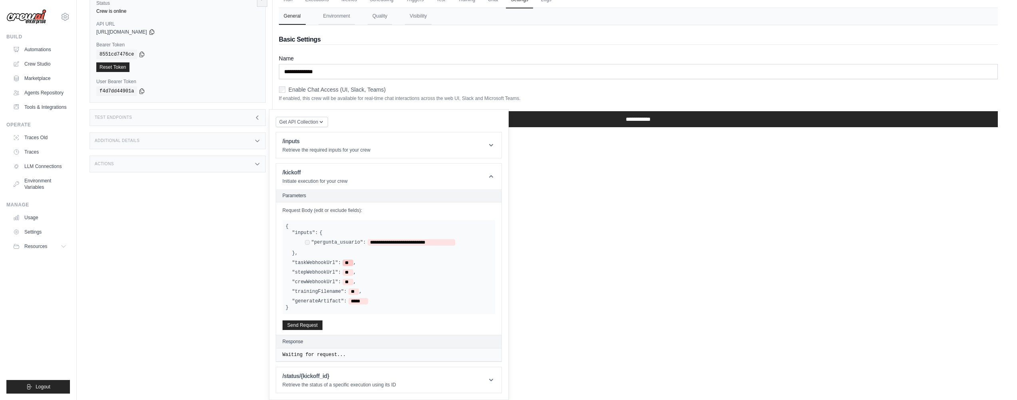
click at [314, 263] on label ""taskWebhookUrl":" at bounding box center [316, 262] width 49 height 6
click at [658, 266] on div "Run Executions Metrics Scheduling Triggers Test Training Chat Settings Logs 0 R…" at bounding box center [639, 185] width 732 height 400
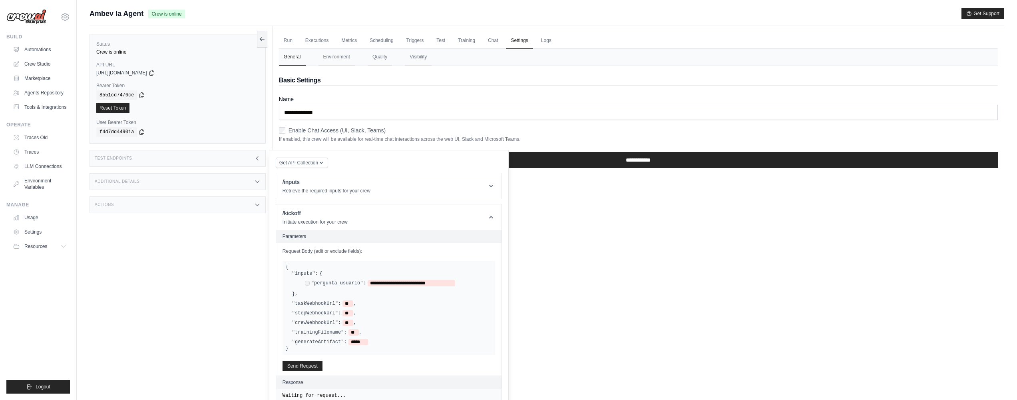
click at [535, 46] on ul "Run Executions Metrics Scheduling Triggers Test Training Chat Settings Logs" at bounding box center [638, 40] width 719 height 16
click at [542, 43] on link "Logs" at bounding box center [546, 40] width 20 height 17
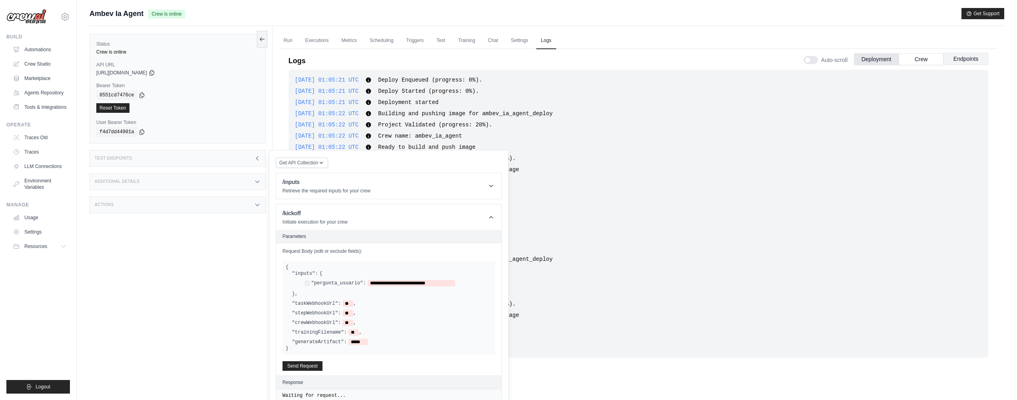
click at [972, 62] on button "Endpoints" at bounding box center [966, 59] width 45 height 12
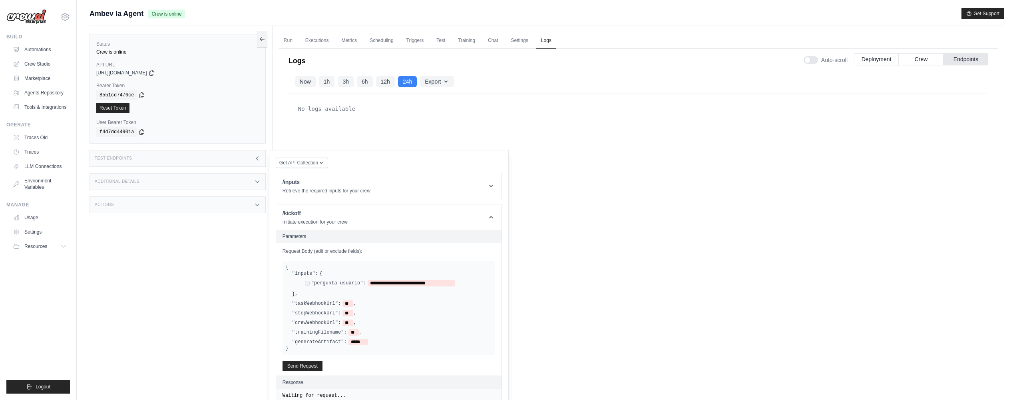
click at [466, 134] on div "No logs available" at bounding box center [639, 234] width 700 height 280
click at [385, 76] on button "12h" at bounding box center [385, 81] width 19 height 11
click at [319, 83] on button "1h" at bounding box center [327, 81] width 16 height 11
click at [299, 82] on button "Now" at bounding box center [305, 81] width 21 height 11
click at [436, 84] on button "Export" at bounding box center [437, 81] width 34 height 11
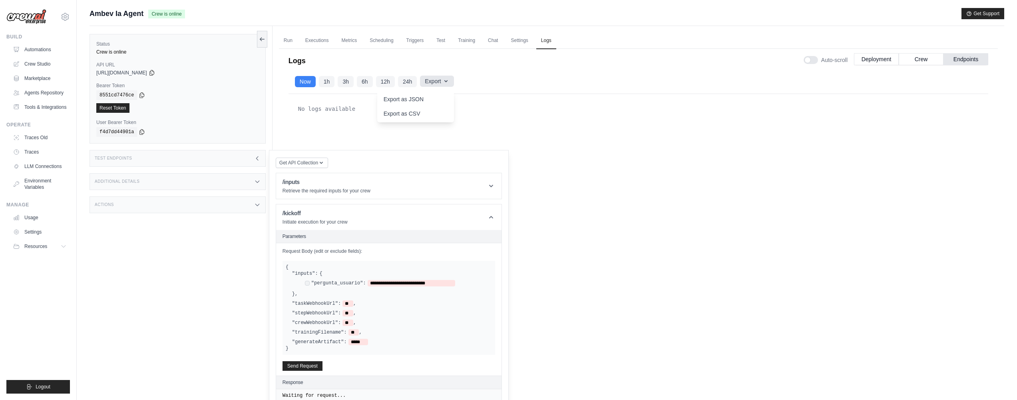
click at [436, 84] on button "Export" at bounding box center [437, 81] width 34 height 11
click at [511, 145] on div "No logs available" at bounding box center [639, 234] width 700 height 280
click at [288, 164] on span "Get API Collection" at bounding box center [298, 162] width 39 height 6
click at [378, 162] on div "Get API Collection Postman API Collection /inputs Retrieve the required inputs …" at bounding box center [389, 295] width 226 height 277
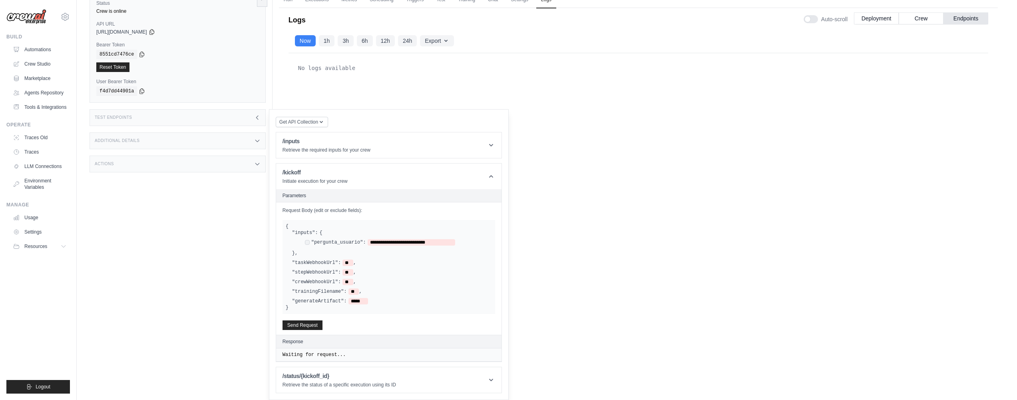
click at [201, 137] on div "Additional Details" at bounding box center [178, 140] width 176 height 17
click at [235, 200] on div "Status Crew is online API URL copied [URL][DOMAIN_NAME] Bearer Token copied 855…" at bounding box center [181, 185] width 183 height 400
click at [237, 218] on div "Actions" at bounding box center [178, 211] width 176 height 17
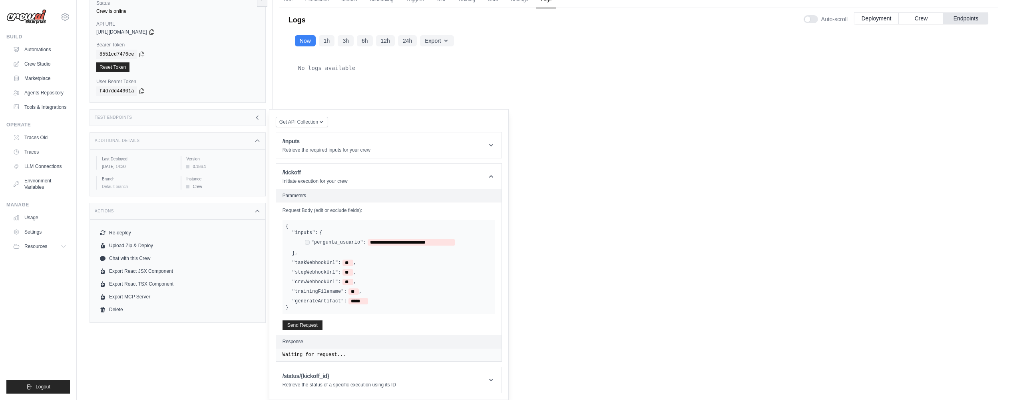
click at [630, 157] on div "No logs available" at bounding box center [639, 193] width 700 height 280
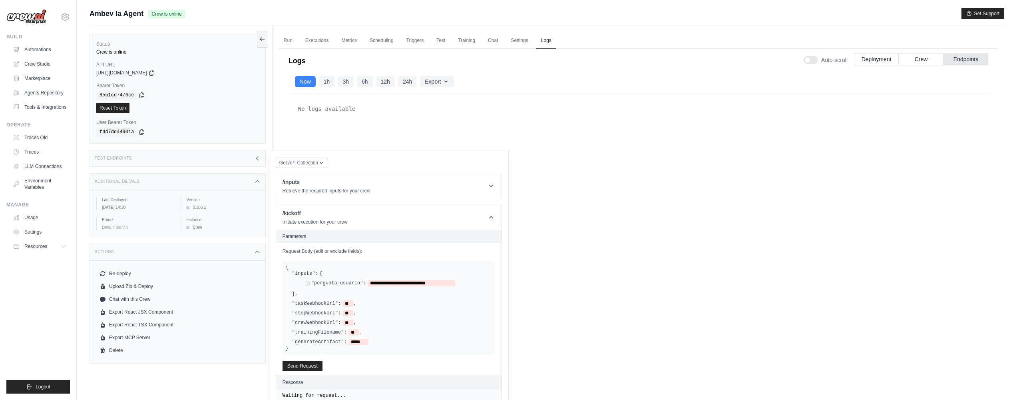
click at [200, 163] on div "Test Endpoints" at bounding box center [178, 158] width 176 height 17
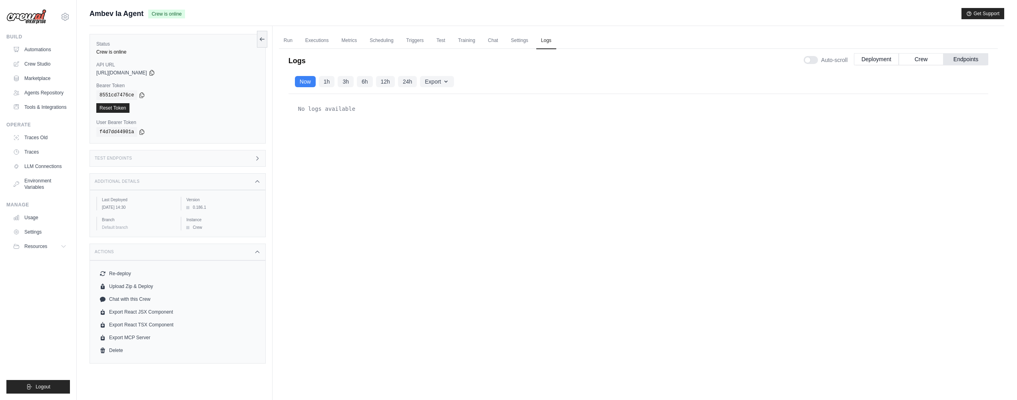
click at [229, 180] on div "Additional Details" at bounding box center [178, 181] width 176 height 17
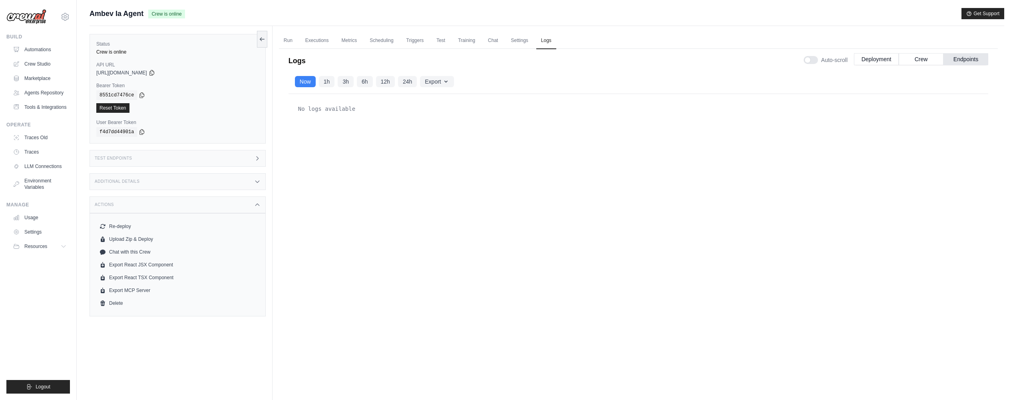
click at [284, 32] on div "Run Executions Metrics Scheduling Triggers Test Training Chat Settings Logs 0 R…" at bounding box center [639, 226] width 732 height 400
click at [291, 40] on link "Run" at bounding box center [288, 40] width 18 height 17
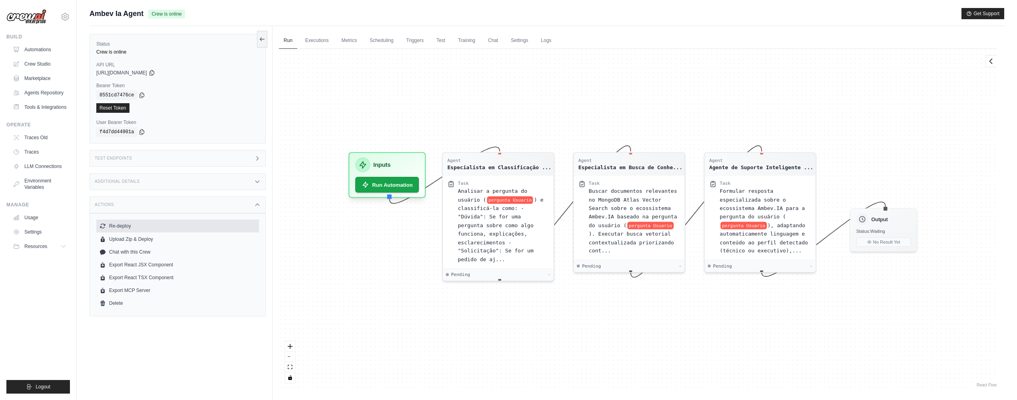
drag, startPoint x: 32, startPoint y: 228, endPoint x: 119, endPoint y: 220, distance: 87.1
click at [32, 228] on link "Settings" at bounding box center [40, 231] width 60 height 13
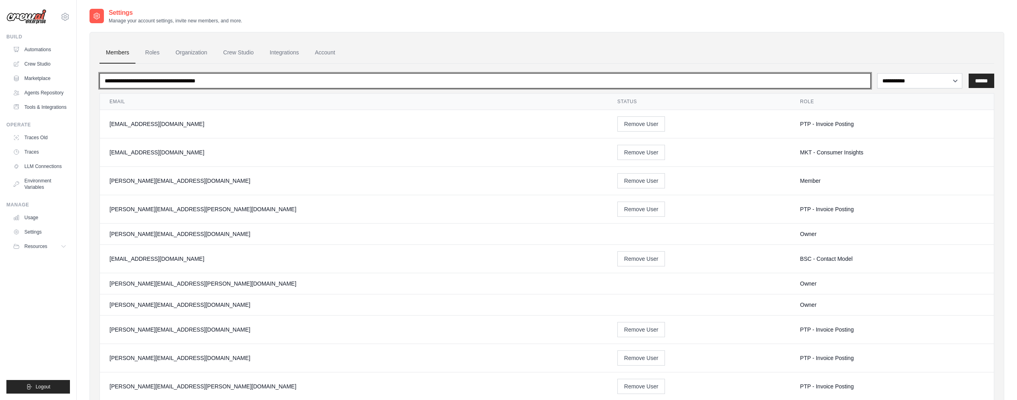
click at [361, 82] on input "email" at bounding box center [485, 80] width 771 height 15
click at [646, 81] on input "email" at bounding box center [485, 80] width 771 height 15
type input "*"
type input "******"
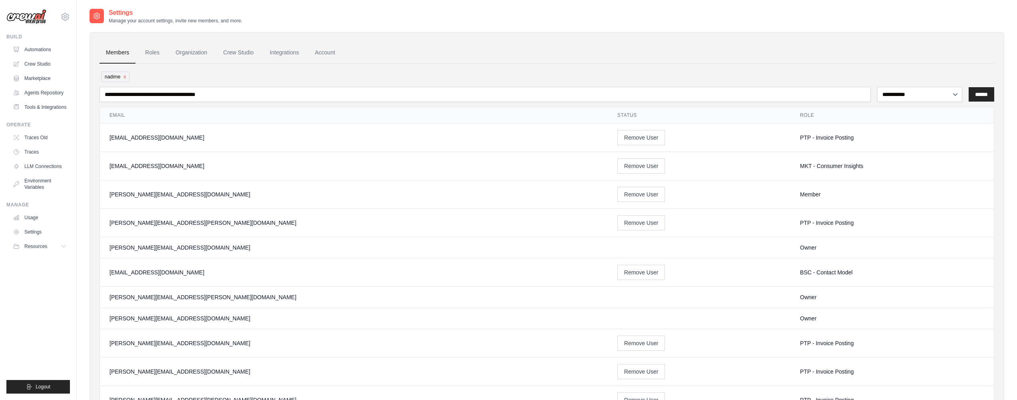
click at [123, 76] on span "nadime x" at bounding box center [115, 77] width 28 height 10
click at [125, 76] on button "x" at bounding box center [125, 76] width 2 height 6
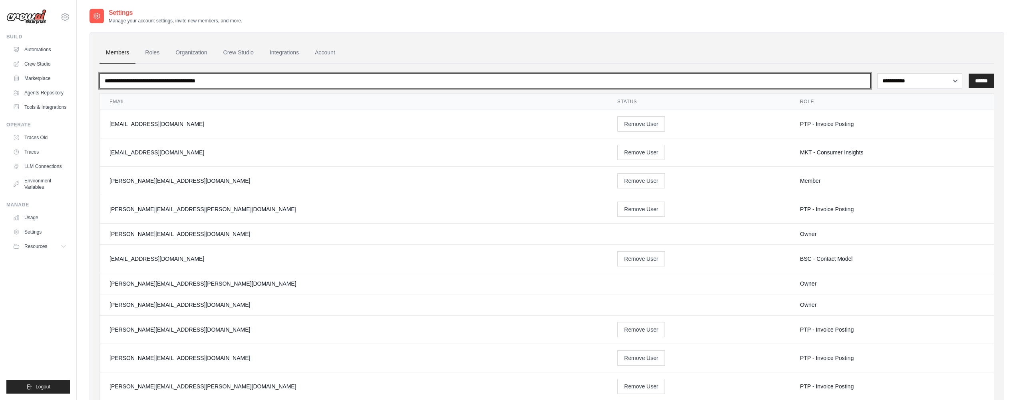
click at [185, 84] on input "email" at bounding box center [485, 80] width 771 height 15
type input "******"
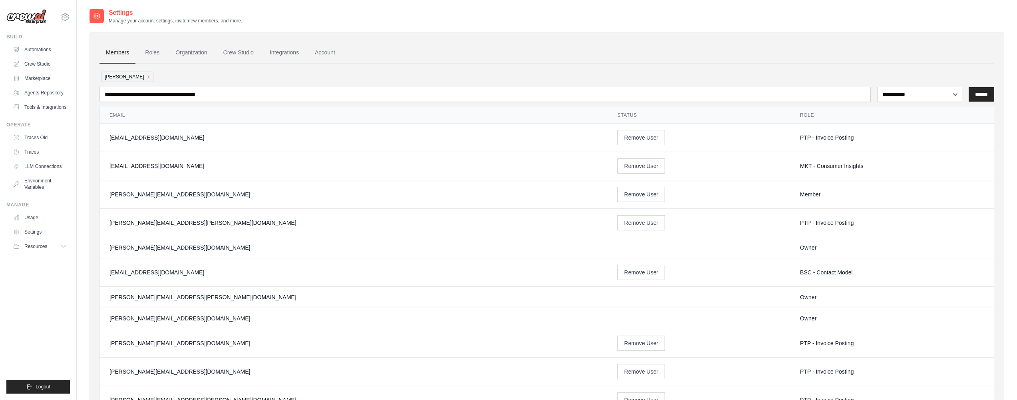
click at [122, 78] on span "[PERSON_NAME]" at bounding box center [127, 77] width 52 height 10
click at [122, 77] on span "[PERSON_NAME]" at bounding box center [127, 77] width 52 height 10
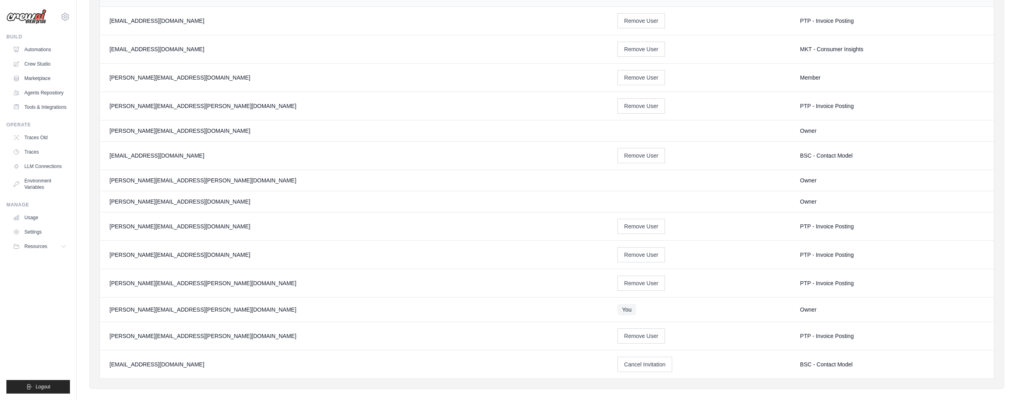
click at [452, 305] on div "[PERSON_NAME][EMAIL_ADDRESS][PERSON_NAME][DOMAIN_NAME]" at bounding box center [354, 309] width 489 height 8
drag, startPoint x: 761, startPoint y: 316, endPoint x: 721, endPoint y: 307, distance: 41.8
click at [717, 311] on tr "[PERSON_NAME][EMAIL_ADDRESS][PERSON_NAME][DOMAIN_NAME] You Owner" at bounding box center [547, 309] width 894 height 24
drag, startPoint x: 747, startPoint y: 200, endPoint x: 731, endPoint y: 198, distance: 15.7
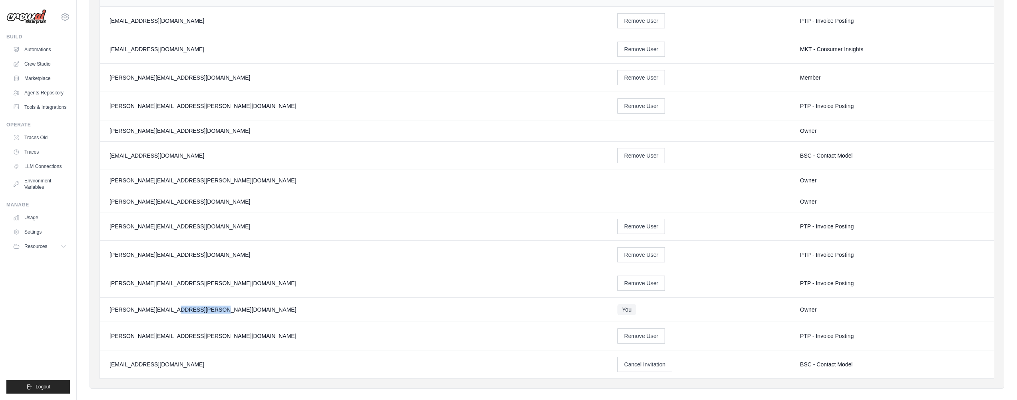
click at [791, 198] on td "Owner" at bounding box center [892, 201] width 203 height 21
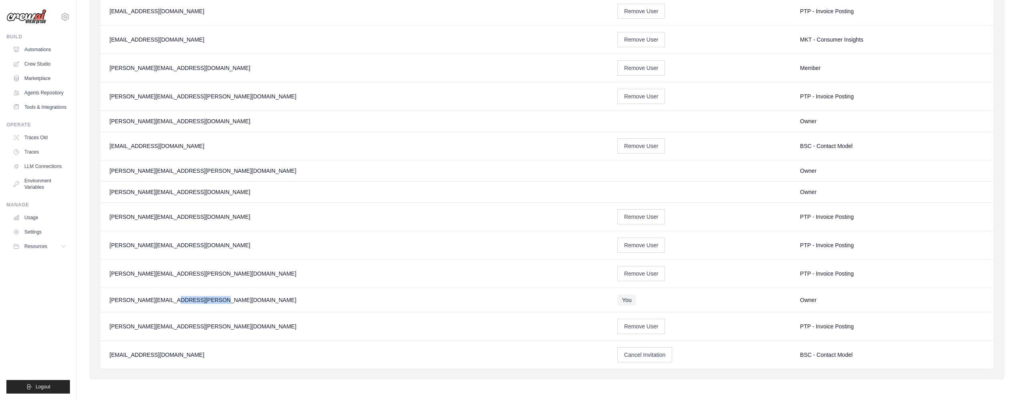
scroll to position [0, 0]
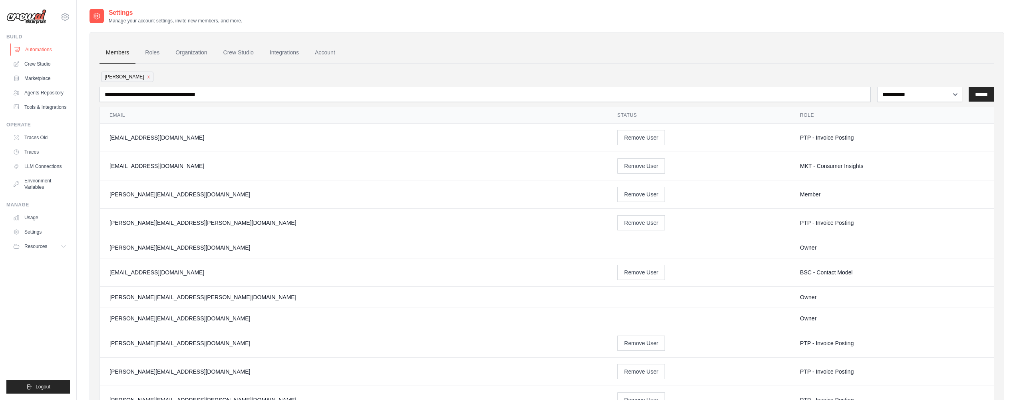
click at [41, 50] on link "Automations" at bounding box center [40, 49] width 60 height 13
